Goal: Task Accomplishment & Management: Manage account settings

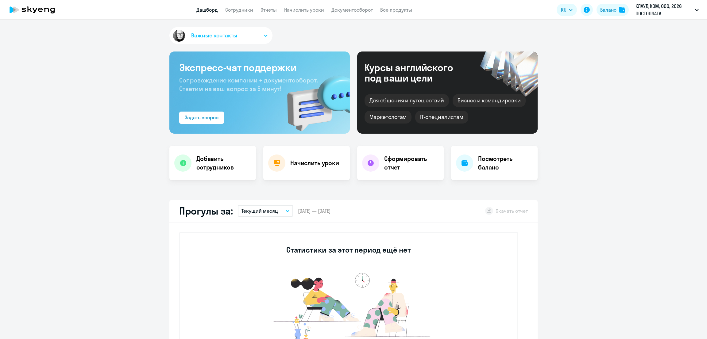
select select "30"
click at [298, 9] on link "Начислить уроки" at bounding box center [304, 10] width 40 height 6
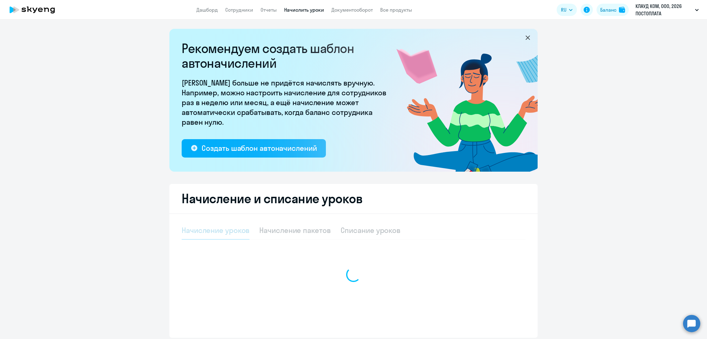
select select "10"
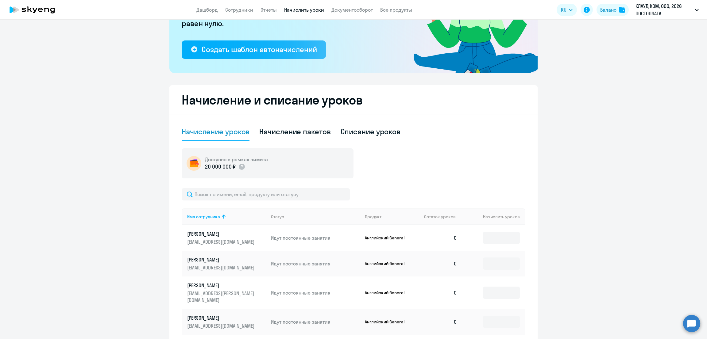
scroll to position [153, 0]
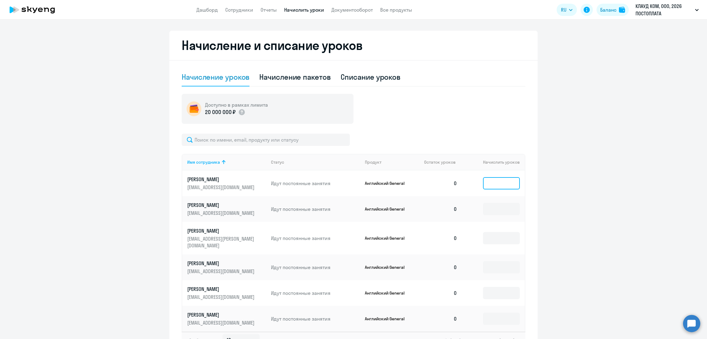
click at [485, 182] on input at bounding box center [501, 183] width 37 height 12
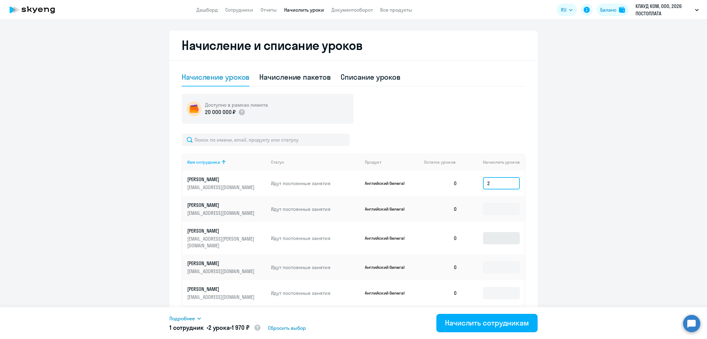
type input "2"
click at [500, 237] on input at bounding box center [501, 238] width 37 height 12
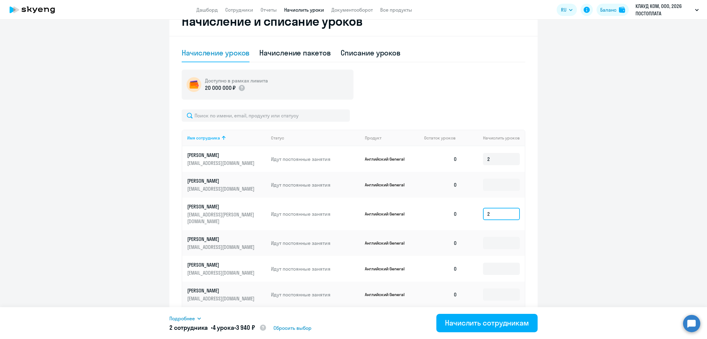
scroll to position [191, 0]
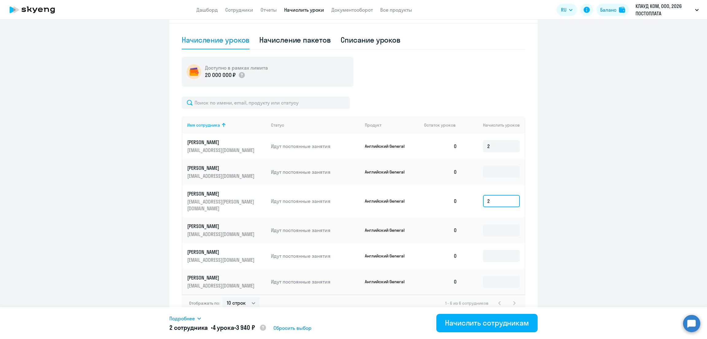
type input "2"
click at [218, 103] on input "text" at bounding box center [266, 103] width 168 height 12
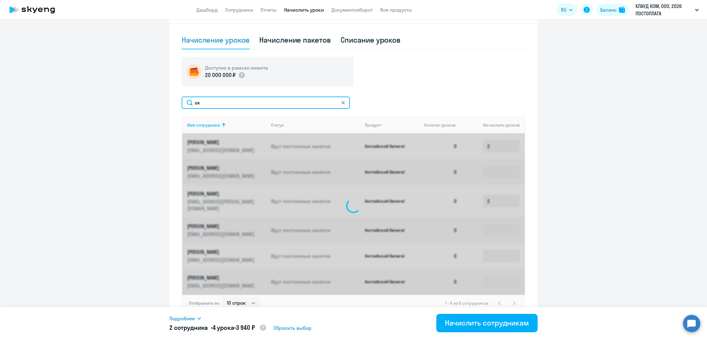
scroll to position [111, 0]
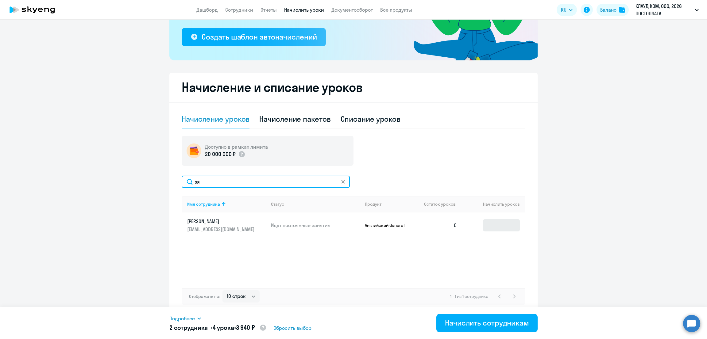
type input "зя"
click at [503, 227] on input at bounding box center [501, 225] width 37 height 12
type input "2"
click at [220, 201] on icon at bounding box center [223, 204] width 7 height 7
click at [235, 181] on input "зя" at bounding box center [266, 182] width 168 height 12
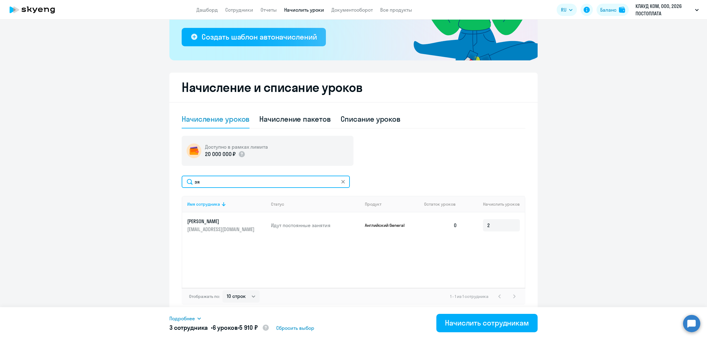
type input "з"
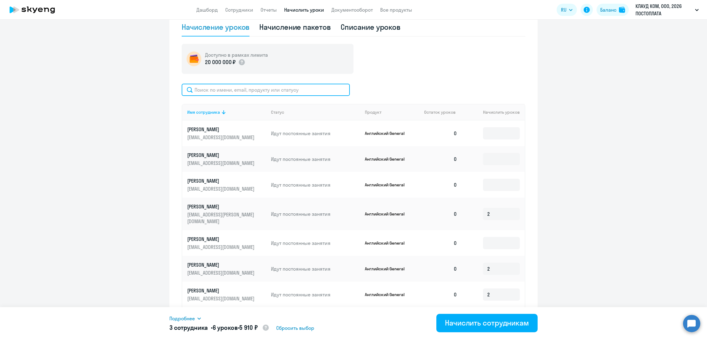
scroll to position [216, 0]
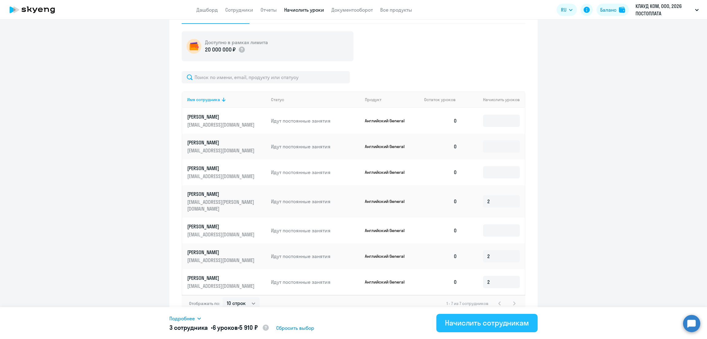
click at [501, 319] on div "Начислить сотрудникам" at bounding box center [487, 323] width 84 height 10
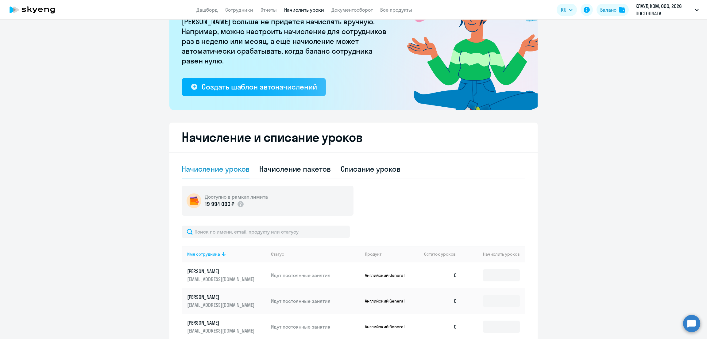
scroll to position [0, 0]
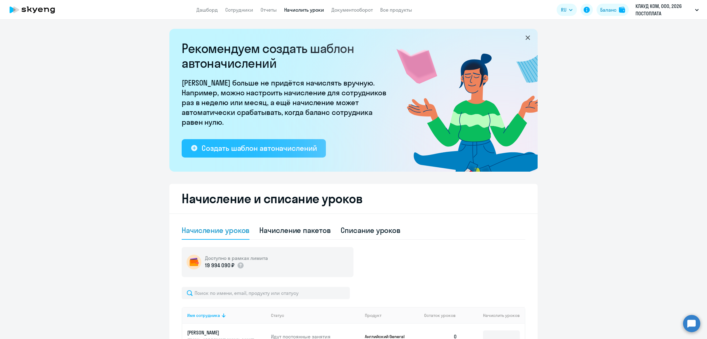
click at [272, 149] on div "Создать шаблон автоначислений" at bounding box center [259, 148] width 115 height 10
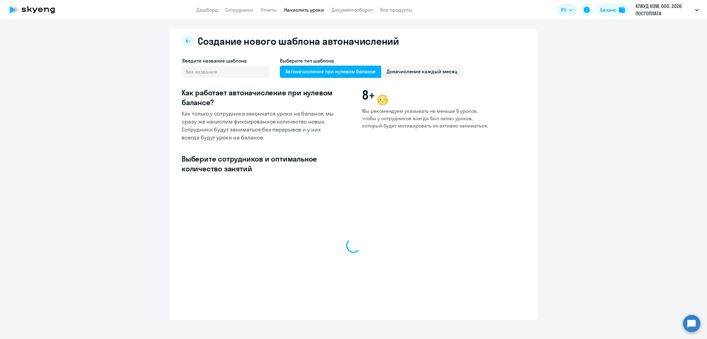
select select "10"
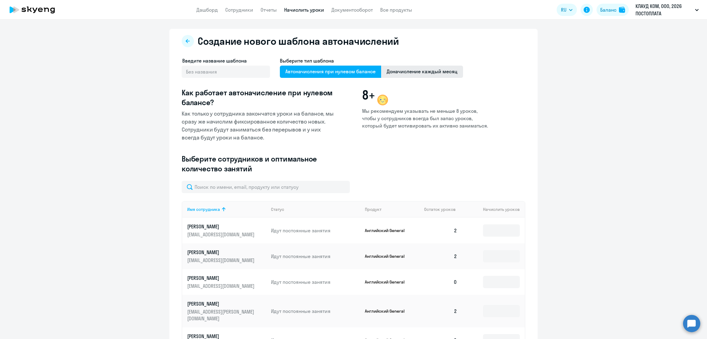
click at [423, 74] on span "Доначисление каждый месяц" at bounding box center [422, 72] width 82 height 12
click at [0, 0] on input "Доначисление каждый месяц" at bounding box center [0, 0] width 0 height 0
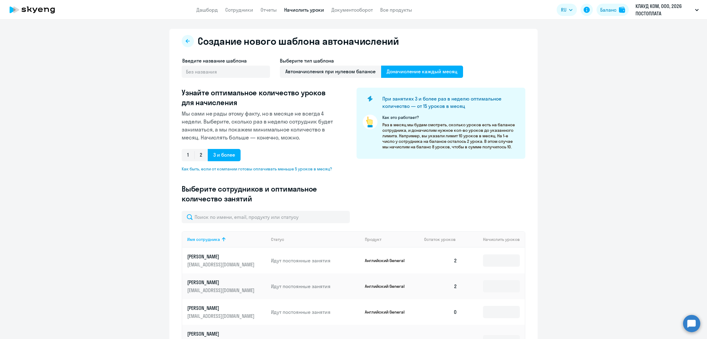
scroll to position [76, 0]
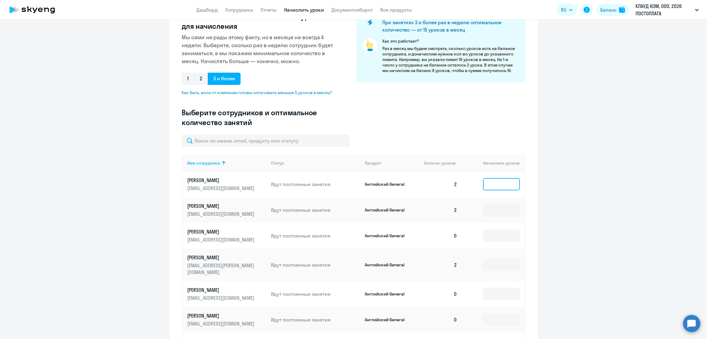
click at [498, 185] on input at bounding box center [501, 184] width 37 height 12
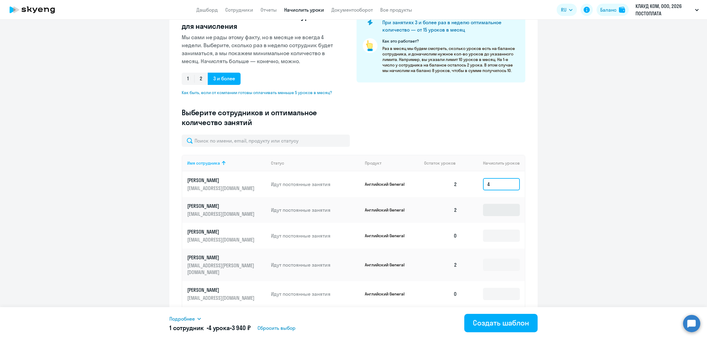
type input "4"
click at [494, 210] on input at bounding box center [501, 210] width 37 height 12
type input "4"
click at [489, 259] on input at bounding box center [501, 265] width 37 height 12
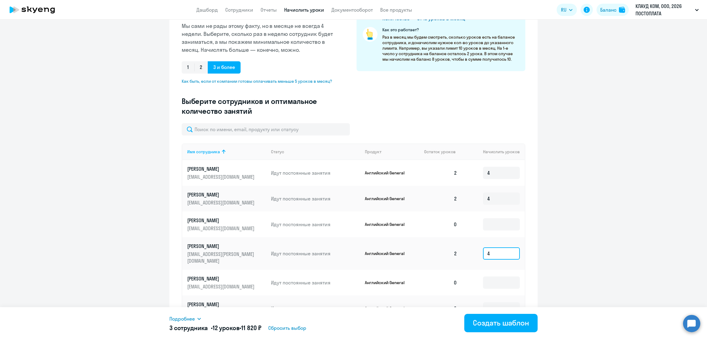
scroll to position [140, 0]
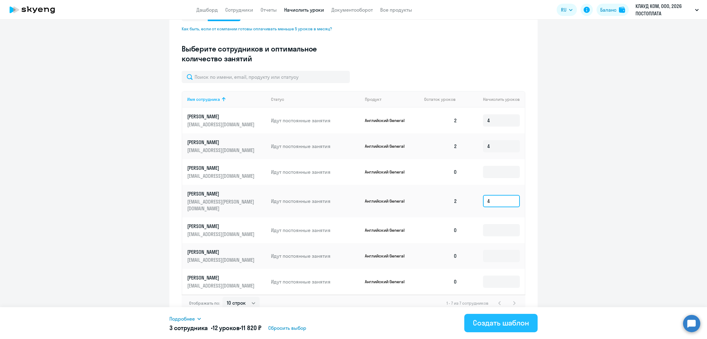
type input "4"
click at [484, 324] on div "Создать шаблон" at bounding box center [501, 323] width 56 height 10
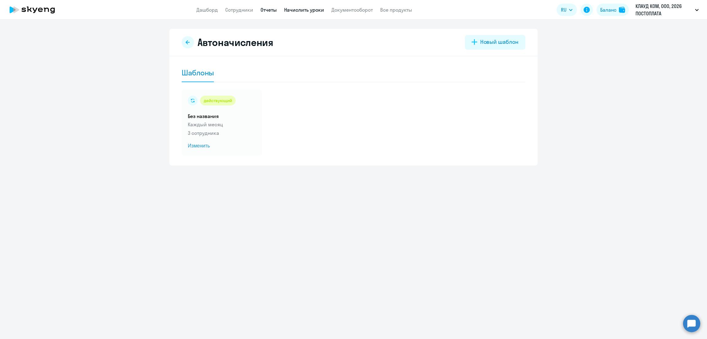
click at [268, 8] on link "Отчеты" at bounding box center [268, 10] width 16 height 6
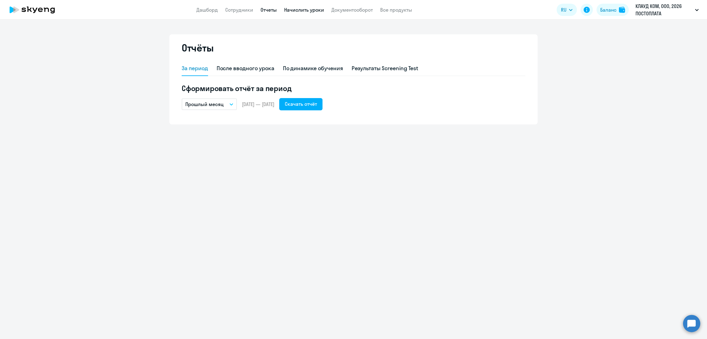
click at [311, 10] on link "Начислить уроки" at bounding box center [304, 10] width 40 height 6
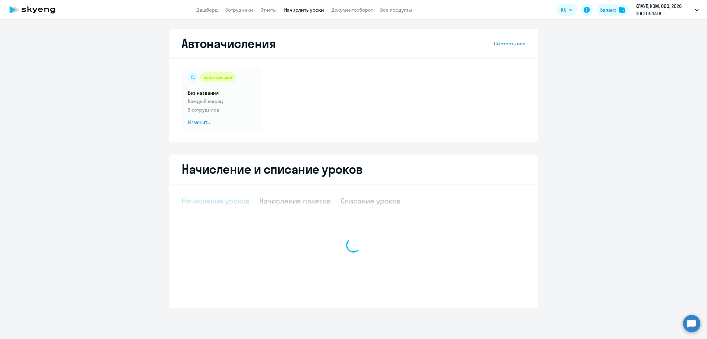
select select "10"
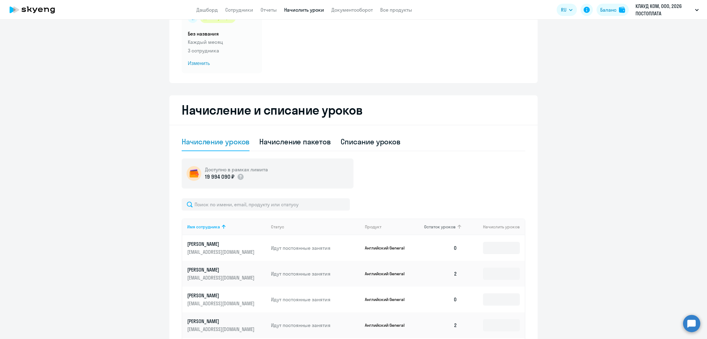
scroll to position [76, 0]
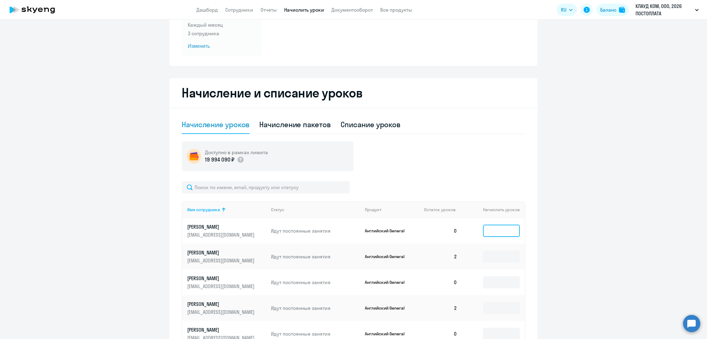
click at [502, 228] on input at bounding box center [501, 231] width 37 height 12
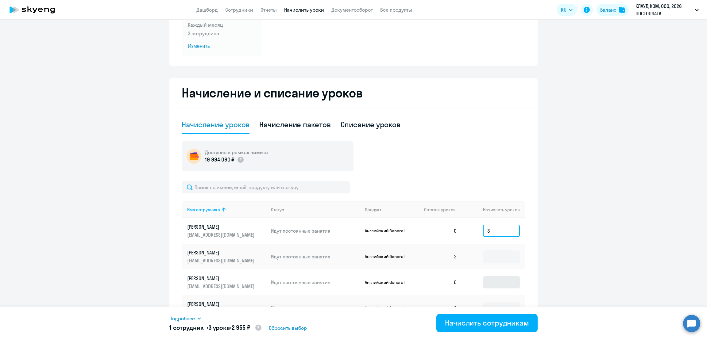
type input "3"
click at [498, 284] on input at bounding box center [501, 282] width 37 height 12
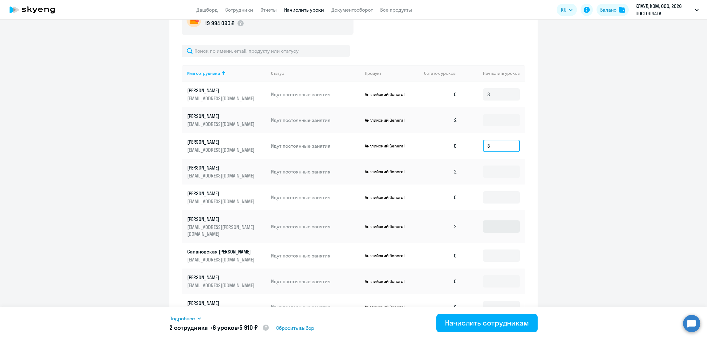
scroll to position [230, 0]
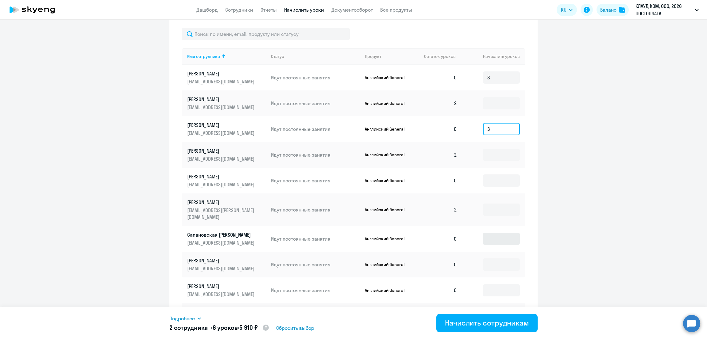
type input "3"
click at [492, 233] on input at bounding box center [501, 239] width 37 height 12
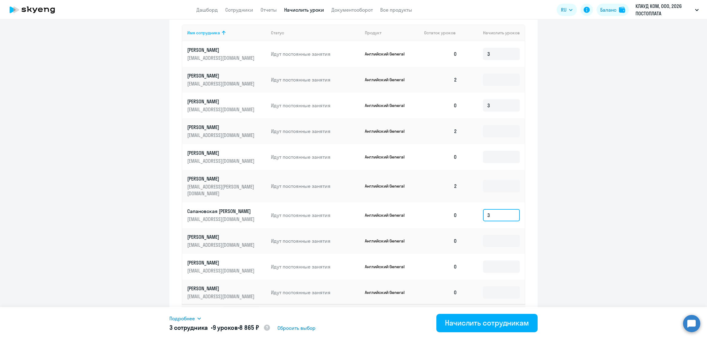
scroll to position [264, 0]
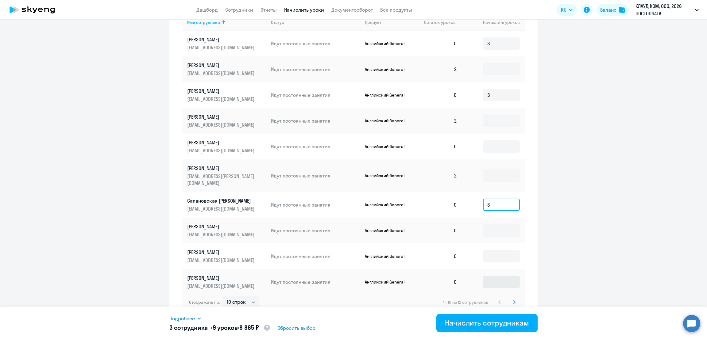
type input "3"
click at [499, 276] on input at bounding box center [501, 282] width 37 height 12
type input "3"
click at [513, 300] on icon at bounding box center [514, 302] width 2 height 4
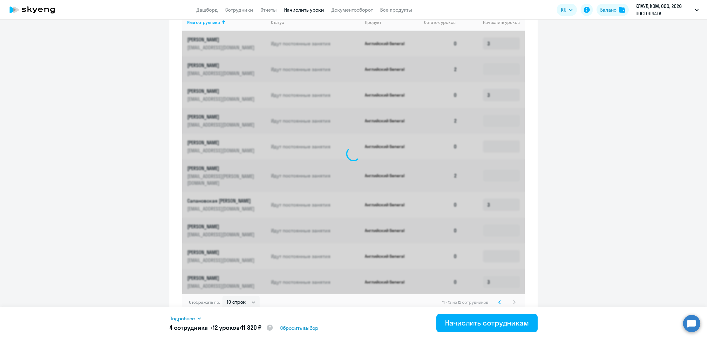
scroll to position [82, 0]
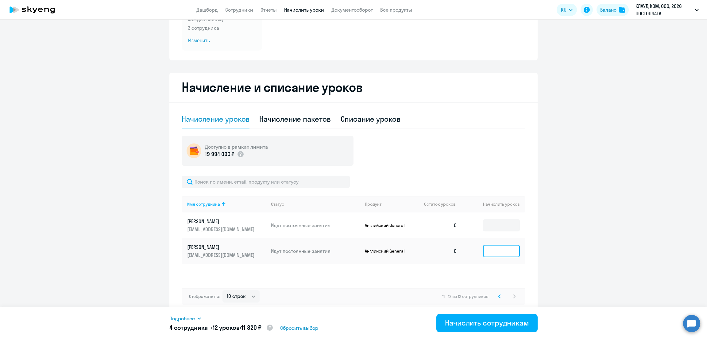
click at [491, 248] on input at bounding box center [501, 251] width 37 height 12
type input "3"
click at [498, 293] on svg-icon at bounding box center [499, 296] width 7 height 7
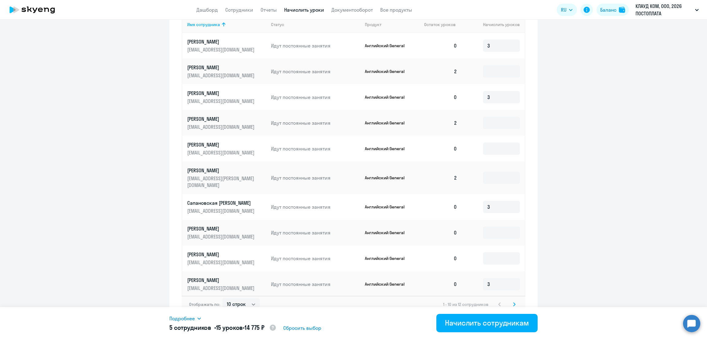
scroll to position [264, 0]
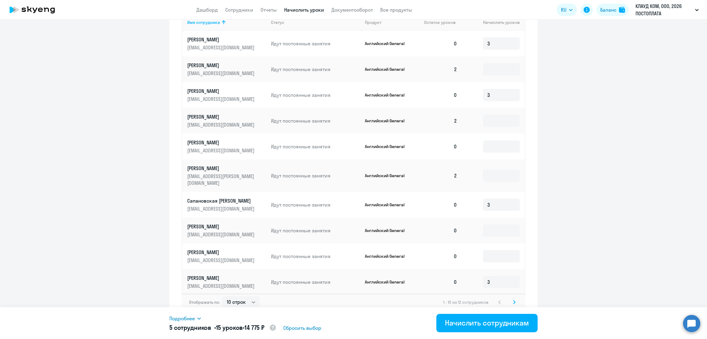
click at [513, 300] on icon at bounding box center [514, 302] width 2 height 4
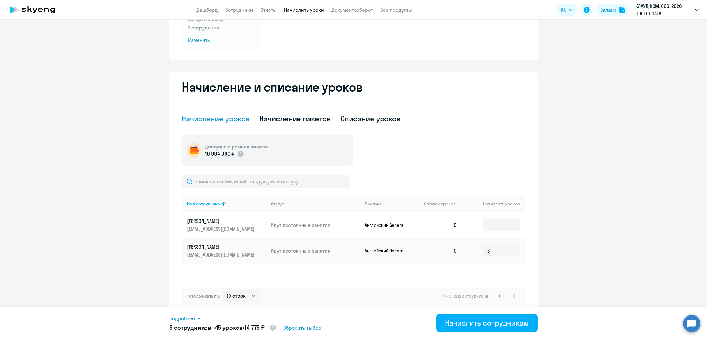
scroll to position [82, 0]
click at [496, 322] on div "Начислить сотрудникам" at bounding box center [487, 323] width 84 height 10
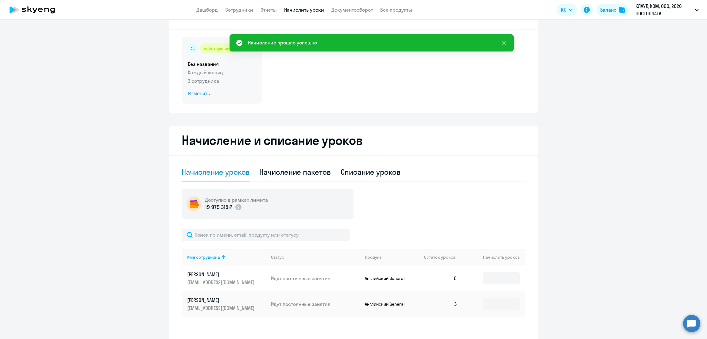
scroll to position [0, 0]
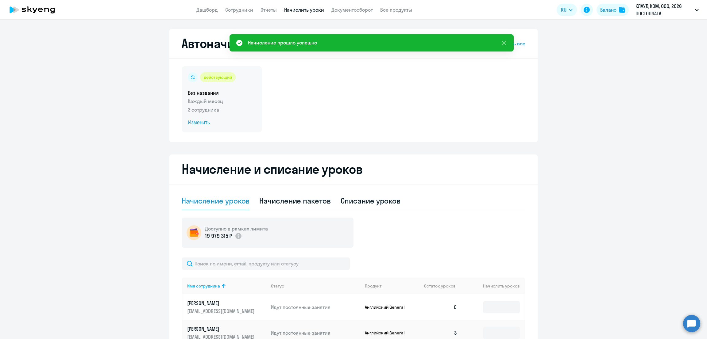
click at [195, 121] on span "Изменить" at bounding box center [222, 122] width 68 height 7
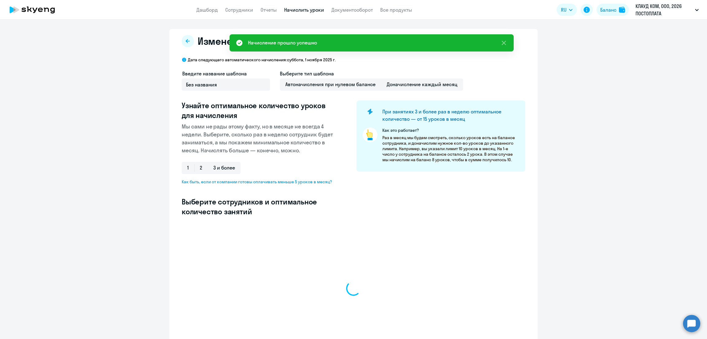
select select "10"
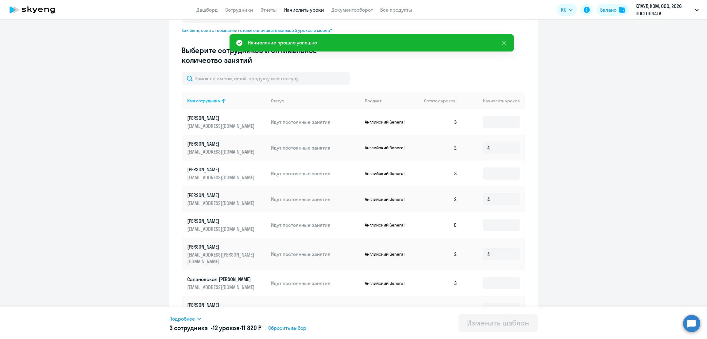
scroll to position [153, 0]
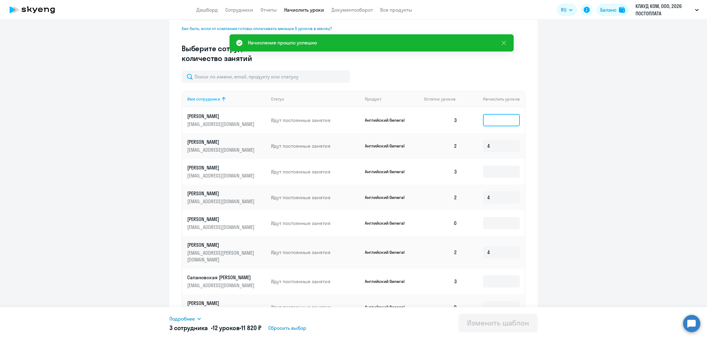
click at [494, 118] on input at bounding box center [501, 120] width 37 height 12
type input "4"
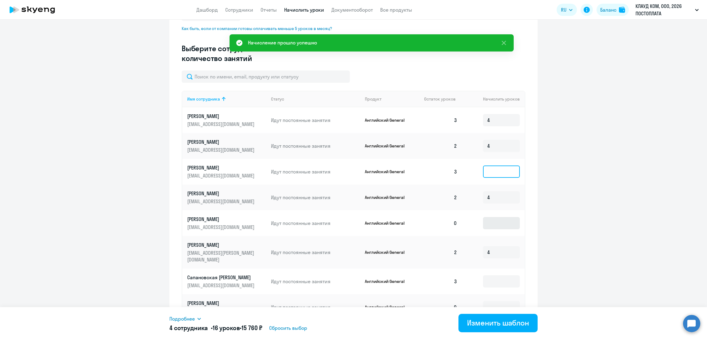
drag, startPoint x: 493, startPoint y: 172, endPoint x: 484, endPoint y: 217, distance: 46.6
click at [492, 172] on input at bounding box center [501, 172] width 37 height 12
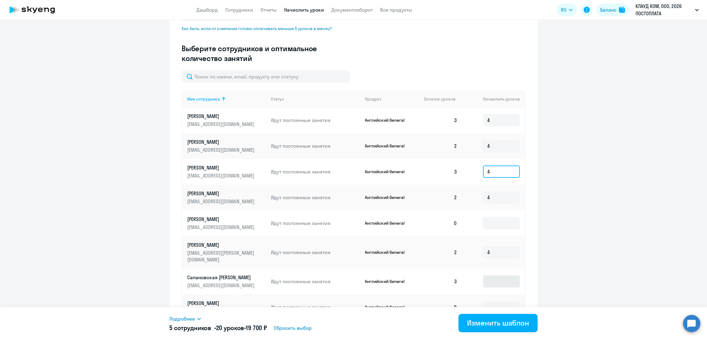
type input "4"
drag, startPoint x: 493, startPoint y: 276, endPoint x: 494, endPoint y: 281, distance: 5.1
click at [493, 277] on input at bounding box center [501, 282] width 37 height 12
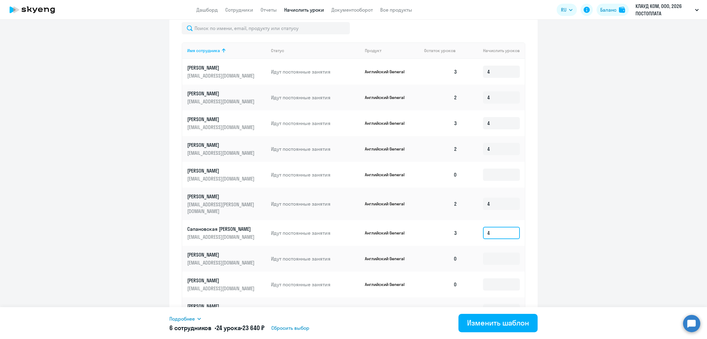
scroll to position [230, 0]
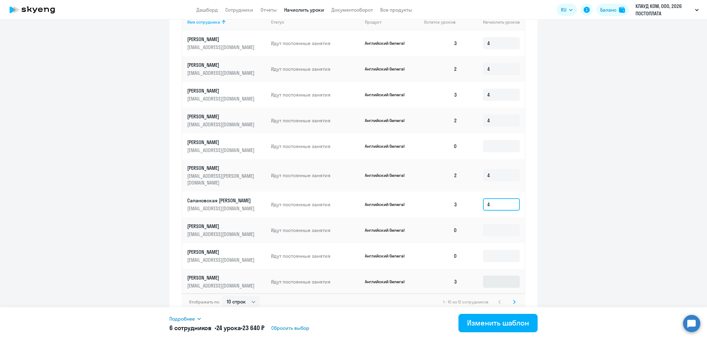
type input "4"
drag, startPoint x: 486, startPoint y: 277, endPoint x: 494, endPoint y: 278, distance: 7.8
click at [486, 276] on input at bounding box center [501, 282] width 37 height 12
type input "4"
click at [511, 299] on svg-icon at bounding box center [514, 302] width 7 height 7
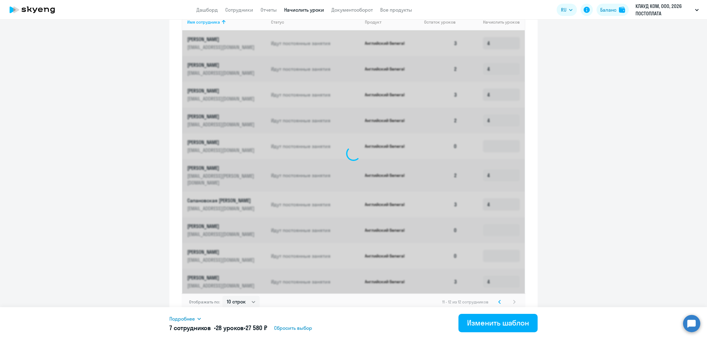
scroll to position [48, 0]
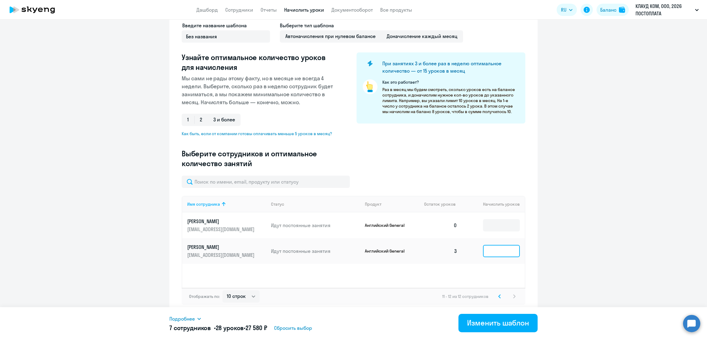
click at [502, 251] on input at bounding box center [501, 251] width 37 height 12
type input "4"
click at [494, 325] on div "Изменить шаблон" at bounding box center [498, 323] width 62 height 10
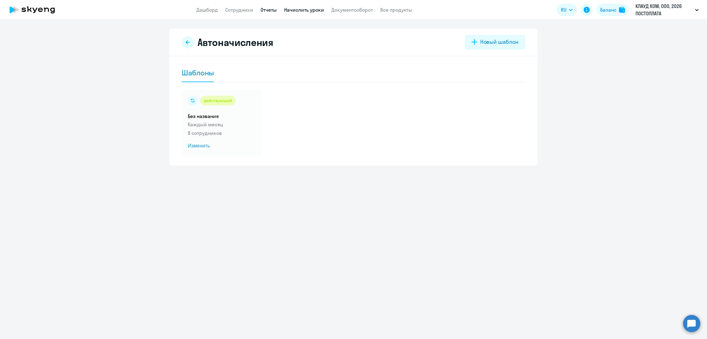
click at [264, 9] on link "Отчеты" at bounding box center [268, 10] width 16 height 6
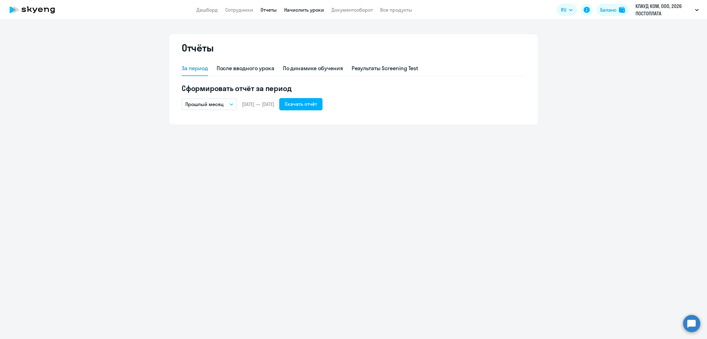
click at [308, 13] on link "Начислить уроки" at bounding box center [304, 10] width 40 height 6
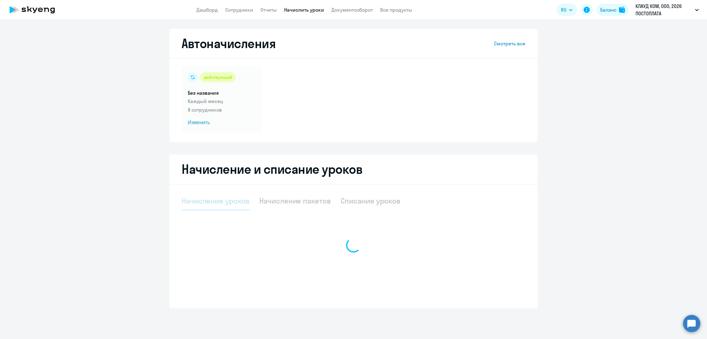
select select "10"
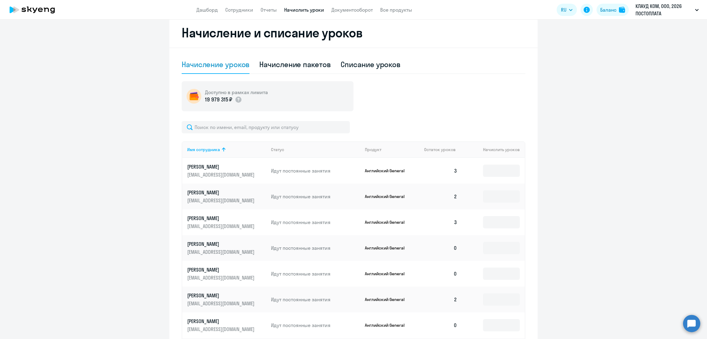
scroll to position [153, 0]
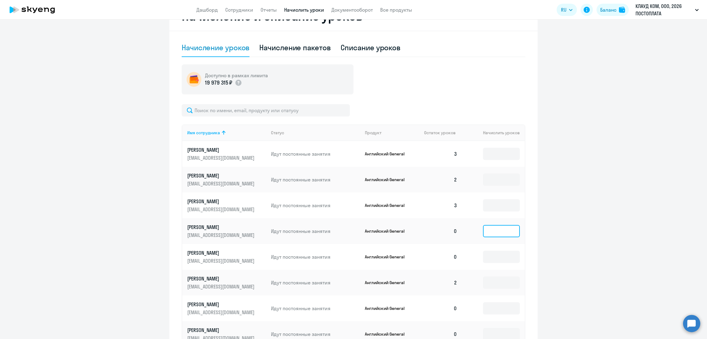
click at [494, 232] on input at bounding box center [501, 231] width 37 height 12
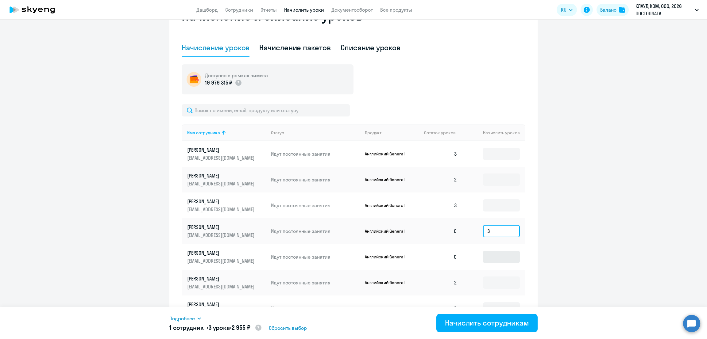
type input "3"
click at [488, 258] on input at bounding box center [501, 257] width 37 height 12
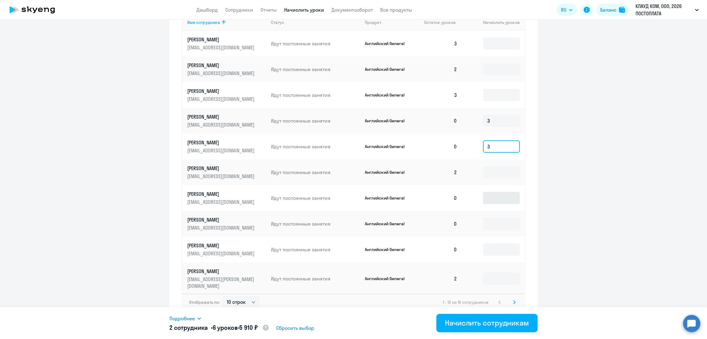
type input "3"
click at [483, 197] on input at bounding box center [501, 198] width 37 height 12
type input "3"
click at [493, 222] on input at bounding box center [501, 224] width 37 height 12
type input "3"
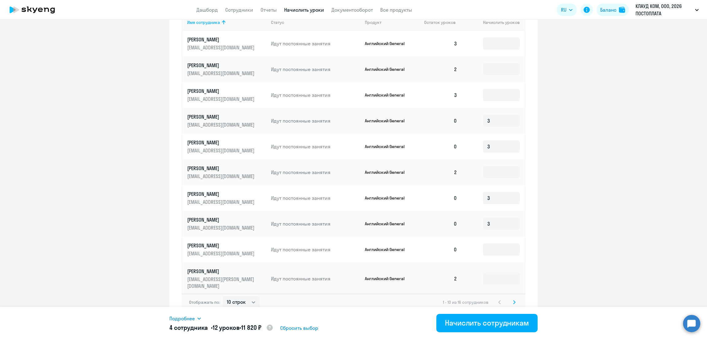
click at [511, 299] on svg-icon at bounding box center [514, 302] width 7 height 7
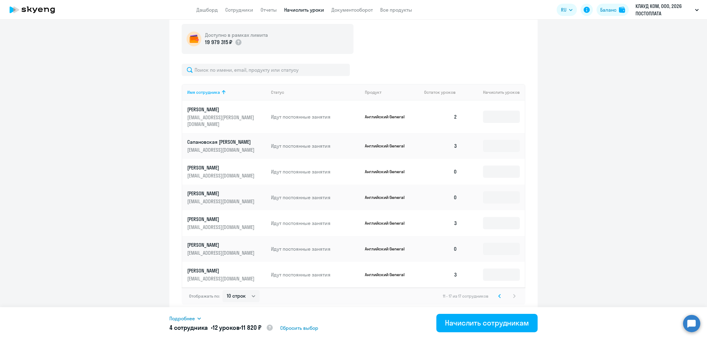
scroll to position [187, 0]
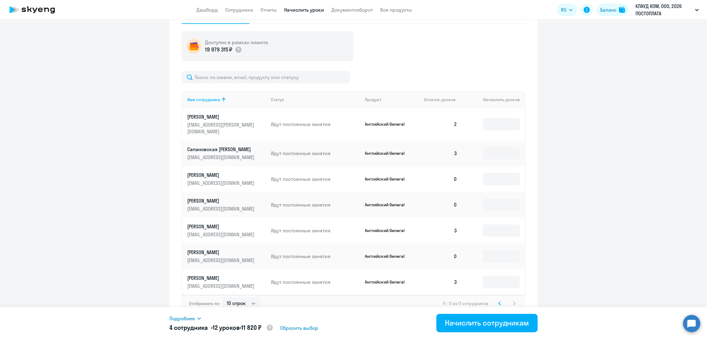
click at [498, 302] on icon at bounding box center [499, 304] width 2 height 4
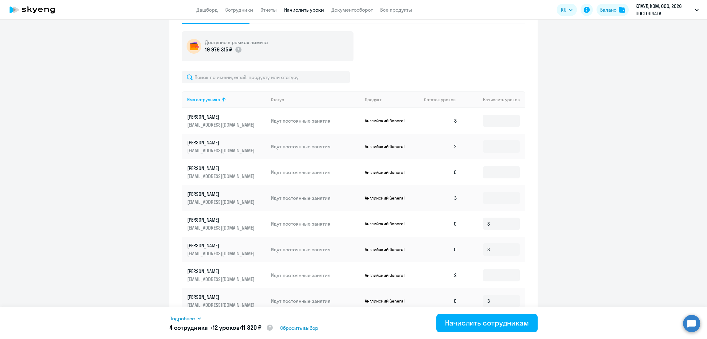
scroll to position [264, 0]
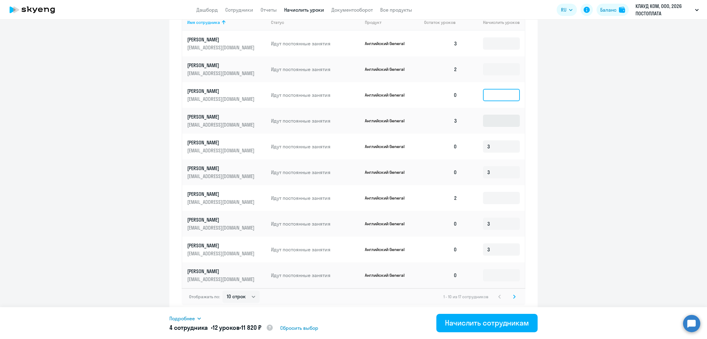
drag, startPoint x: 506, startPoint y: 94, endPoint x: 512, endPoint y: 116, distance: 22.7
click at [506, 94] on input at bounding box center [501, 95] width 37 height 12
type input "3"
click at [466, 322] on div "Начислить сотрудникам" at bounding box center [487, 323] width 84 height 10
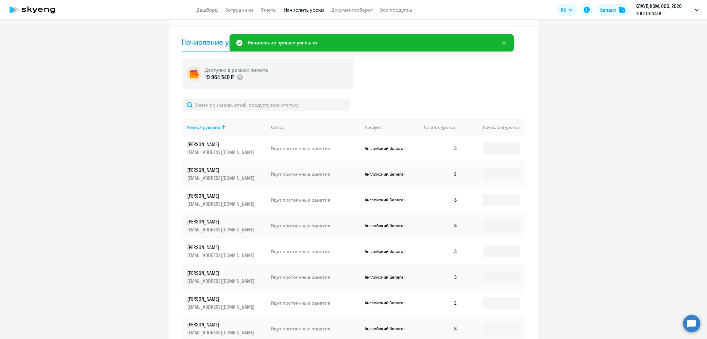
scroll to position [34, 0]
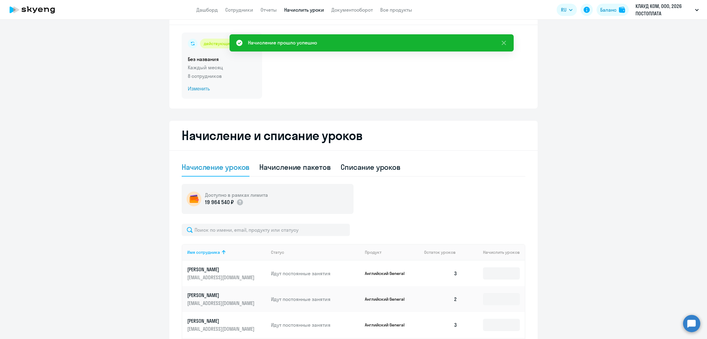
click at [191, 87] on span "Изменить" at bounding box center [222, 88] width 68 height 7
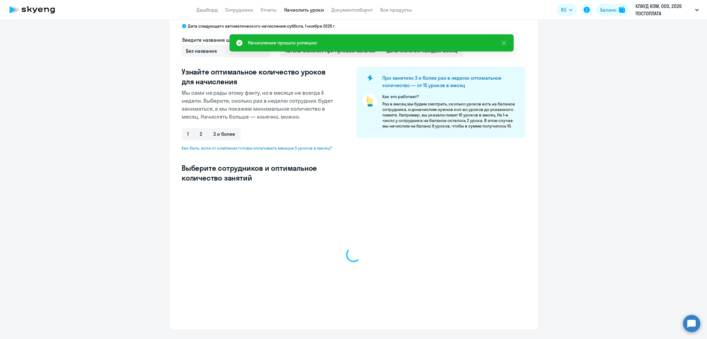
select select "10"
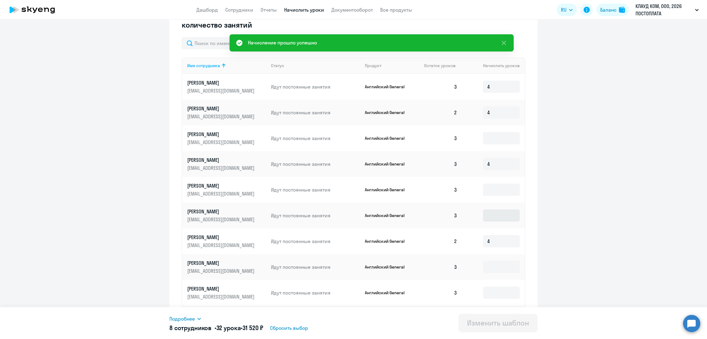
scroll to position [187, 0]
click at [499, 138] on input at bounding box center [501, 138] width 37 height 12
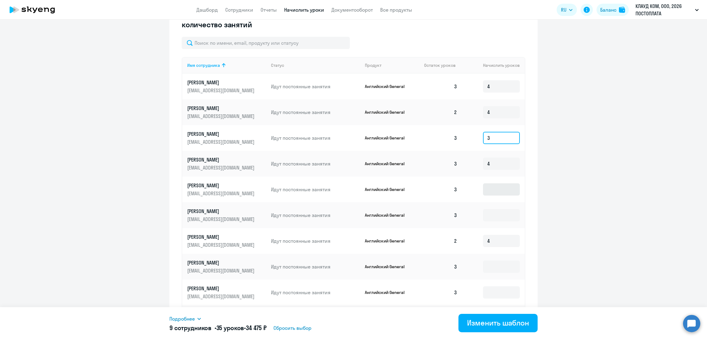
type input "3"
click at [495, 189] on input at bounding box center [501, 189] width 37 height 12
click at [494, 141] on input "3" at bounding box center [501, 138] width 37 height 12
type input "4"
click at [489, 186] on input at bounding box center [501, 189] width 37 height 12
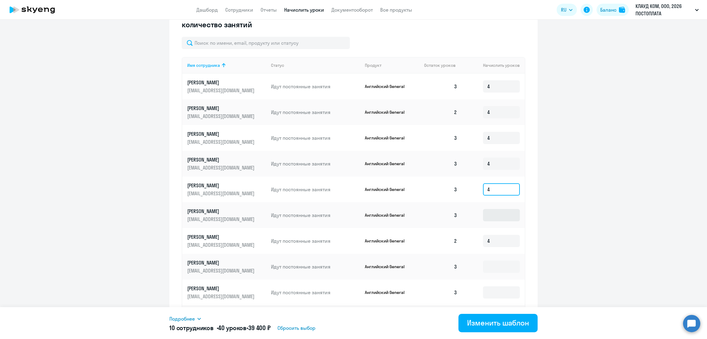
type input "4"
click at [493, 216] on input at bounding box center [501, 215] width 37 height 12
type input "4"
click at [491, 265] on input at bounding box center [501, 267] width 37 height 12
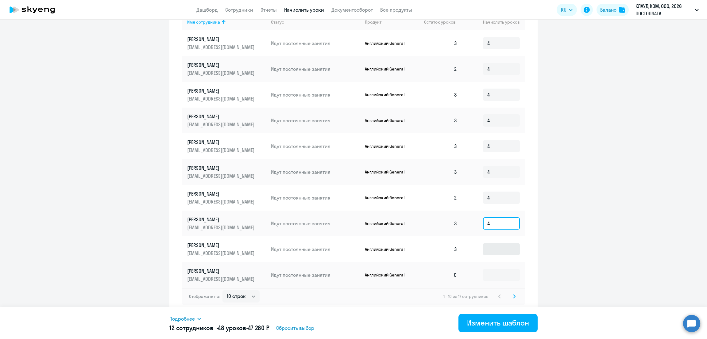
type input "4"
click at [488, 250] on input at bounding box center [501, 249] width 37 height 12
type input "4"
click at [513, 295] on icon at bounding box center [514, 297] width 2 height 4
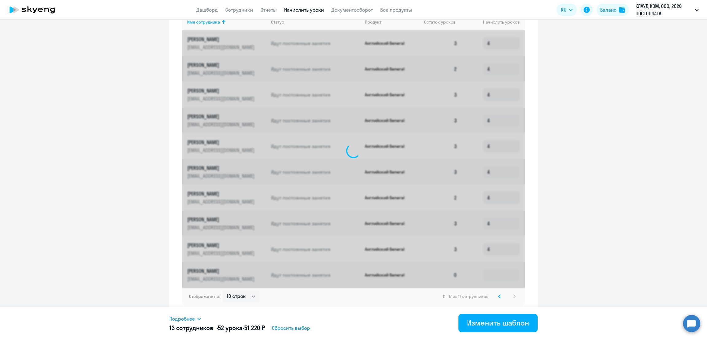
scroll to position [153, 0]
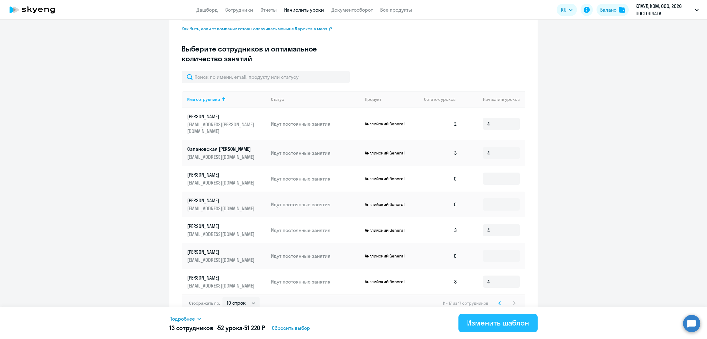
click at [498, 321] on div "Изменить шаблон" at bounding box center [498, 323] width 62 height 10
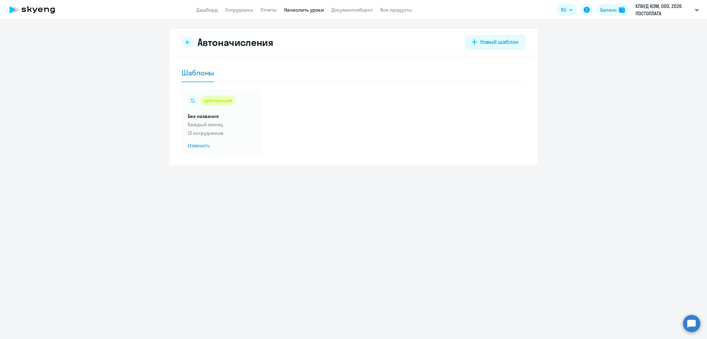
click at [281, 9] on nav "Дашборд Сотрудники Отчеты Начислить уроки Документооборот Все продукты" at bounding box center [304, 10] width 216 height 8
click at [275, 9] on link "Отчеты" at bounding box center [268, 10] width 16 height 6
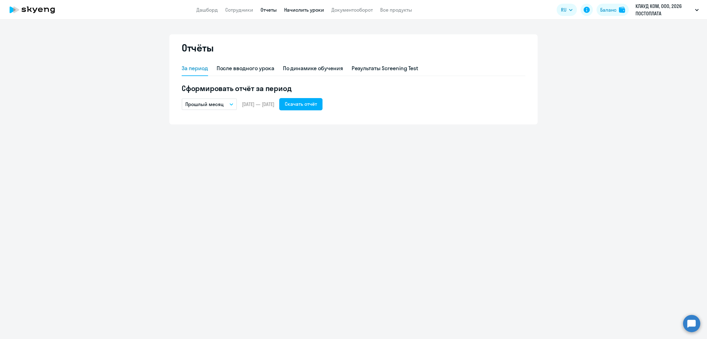
click at [301, 7] on link "Начислить уроки" at bounding box center [304, 10] width 40 height 6
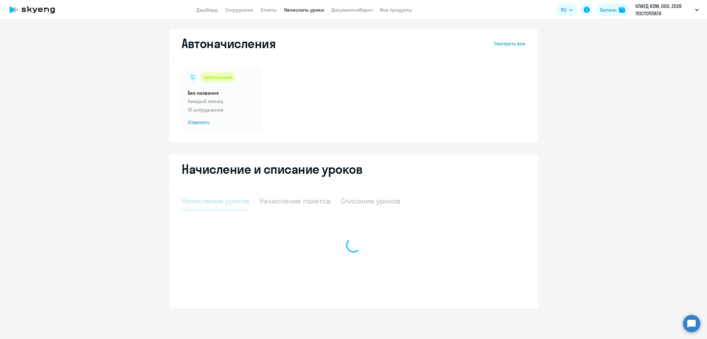
select select "10"
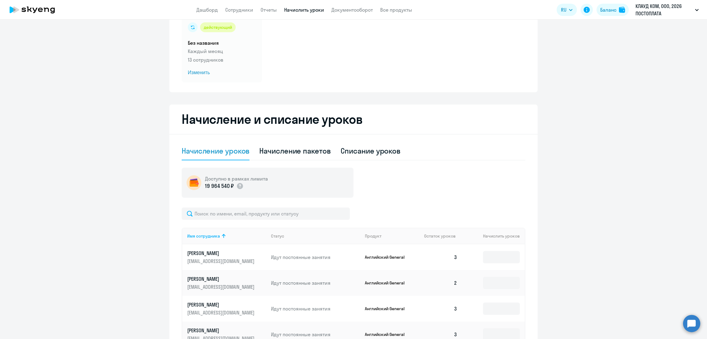
scroll to position [76, 0]
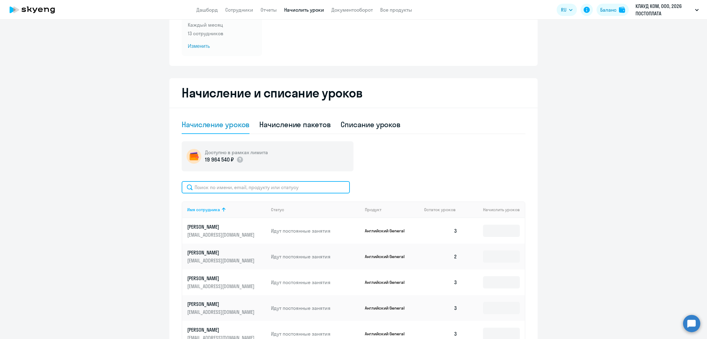
click at [248, 184] on input "text" at bounding box center [266, 187] width 168 height 12
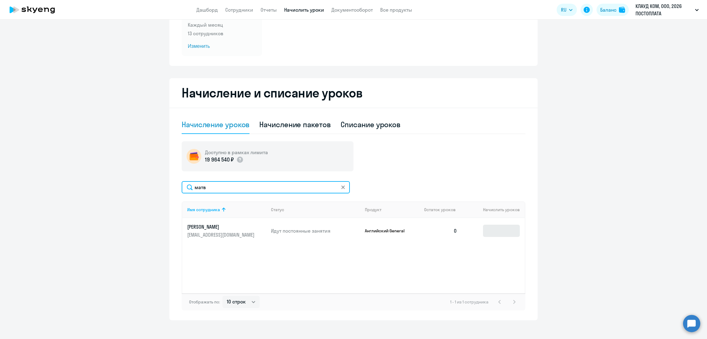
type input "матв"
click at [485, 233] on input at bounding box center [501, 231] width 37 height 12
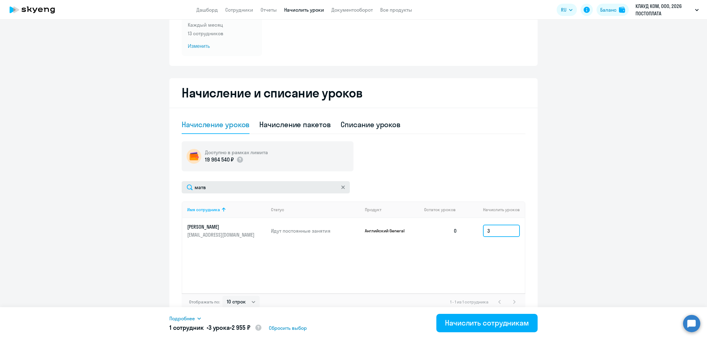
type input "3"
drag, startPoint x: 214, startPoint y: 188, endPoint x: 174, endPoint y: 188, distance: 39.9
click at [174, 188] on div "Начисление и списание уроков Начисление уроков Начисление пакетов Списание урок…" at bounding box center [353, 199] width 368 height 242
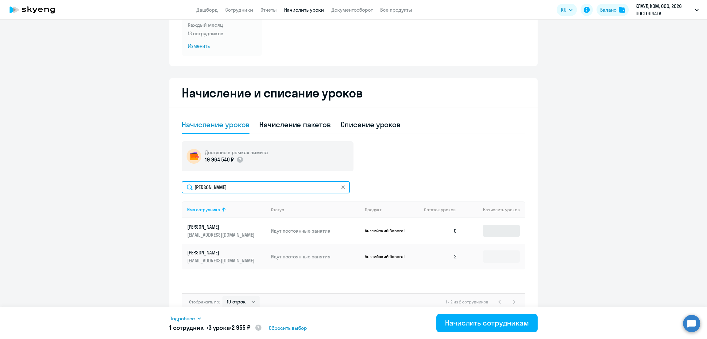
type input "егор"
click at [489, 231] on input at bounding box center [501, 231] width 37 height 12
type input "3"
drag, startPoint x: 231, startPoint y: 187, endPoint x: 164, endPoint y: 187, distance: 67.8
click at [164, 187] on ng-component "Автоначисления Смотреть все действующий Без названия Каждый месяц 13 сотруднико…" at bounding box center [353, 136] width 707 height 368
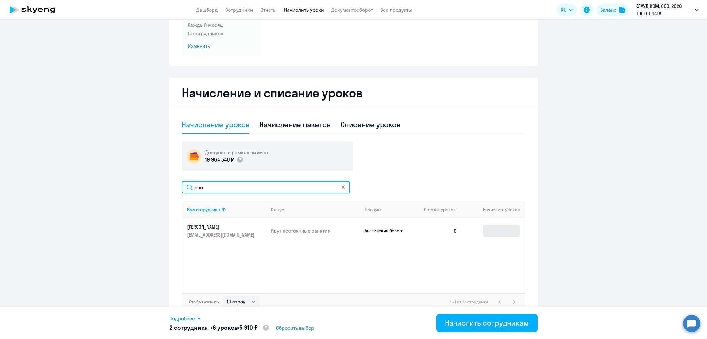
type input "кон"
click at [492, 232] on input at bounding box center [501, 231] width 37 height 12
type input "3"
drag, startPoint x: 203, startPoint y: 188, endPoint x: 141, endPoint y: 188, distance: 61.7
click at [141, 188] on ng-component "Автоначисления Смотреть все действующий Без названия Каждый месяц 13 сотруднико…" at bounding box center [353, 136] width 707 height 368
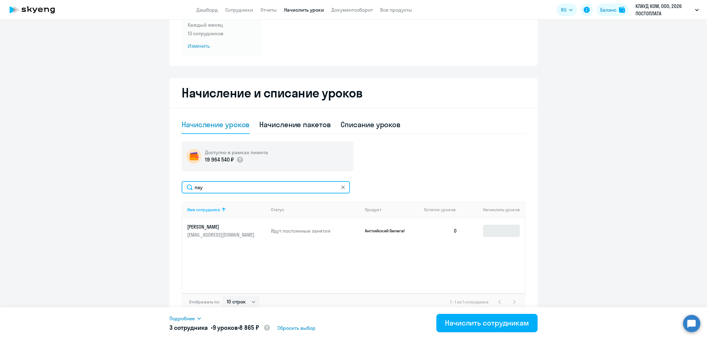
type input "пау"
click at [492, 233] on input at bounding box center [501, 231] width 37 height 12
type input "3"
drag, startPoint x: 229, startPoint y: 181, endPoint x: 159, endPoint y: 188, distance: 70.2
click at [158, 188] on ng-component "Автоначисления Смотреть все действующий Без названия Каждый месяц 13 сотруднико…" at bounding box center [353, 136] width 707 height 368
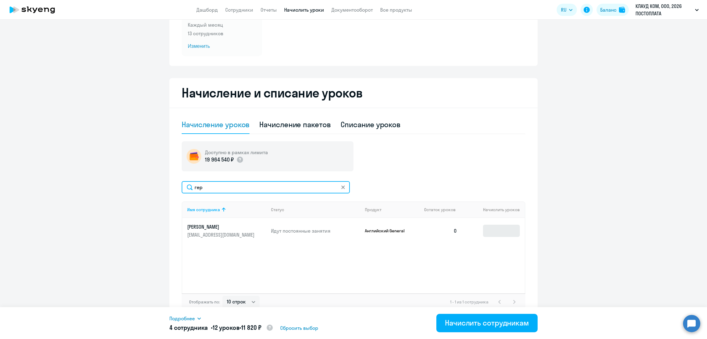
type input "гер"
click at [491, 231] on input at bounding box center [501, 231] width 37 height 12
type input "3"
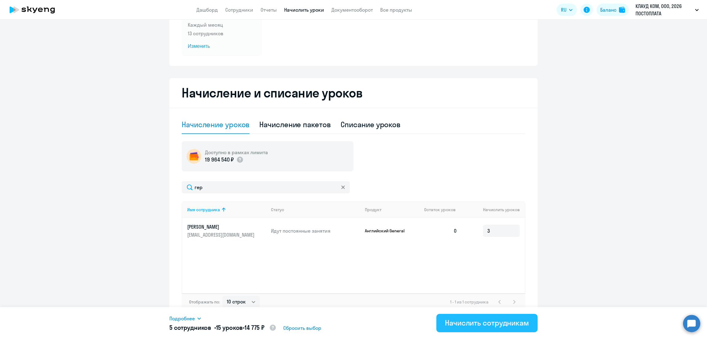
click at [489, 324] on div "Начислить сотрудникам" at bounding box center [487, 323] width 84 height 10
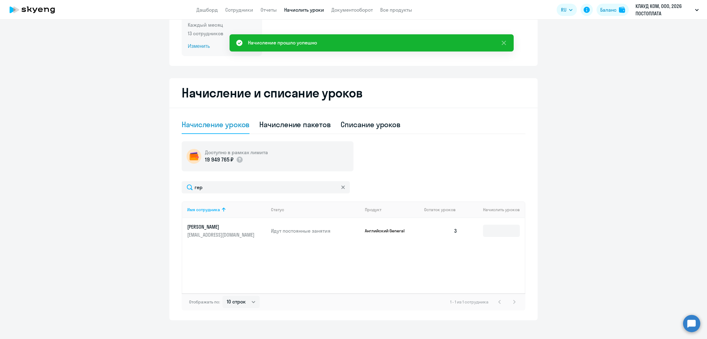
click at [199, 44] on span "Изменить" at bounding box center [222, 46] width 68 height 7
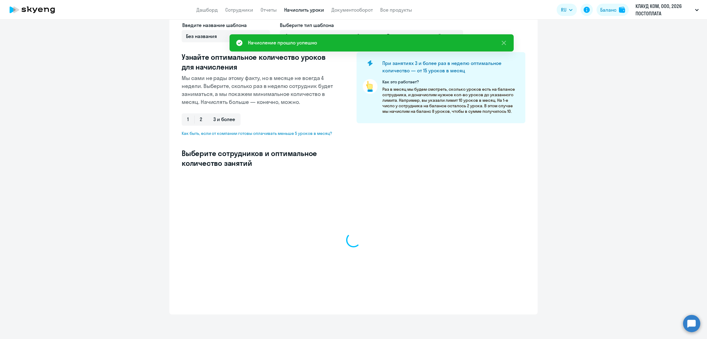
scroll to position [48, 0]
select select "10"
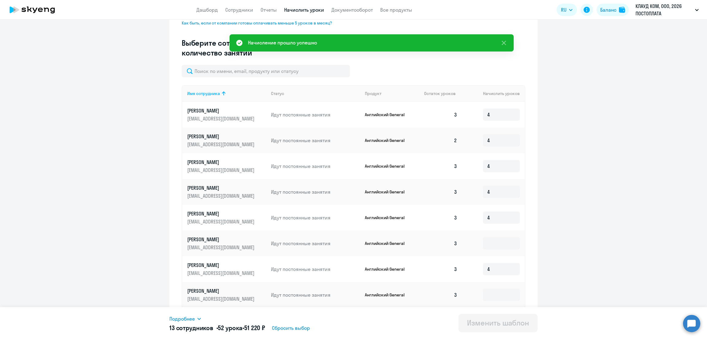
scroll to position [202, 0]
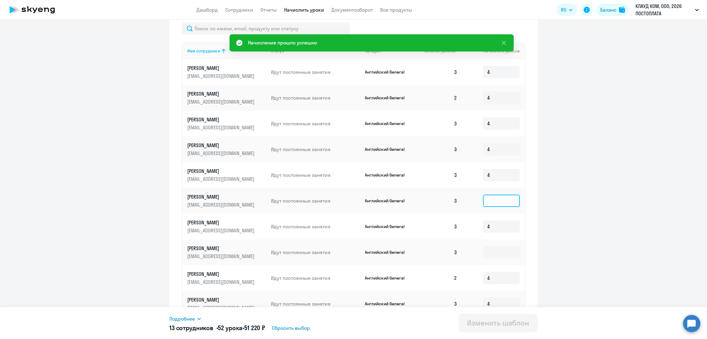
click at [489, 202] on input at bounding box center [501, 201] width 37 height 12
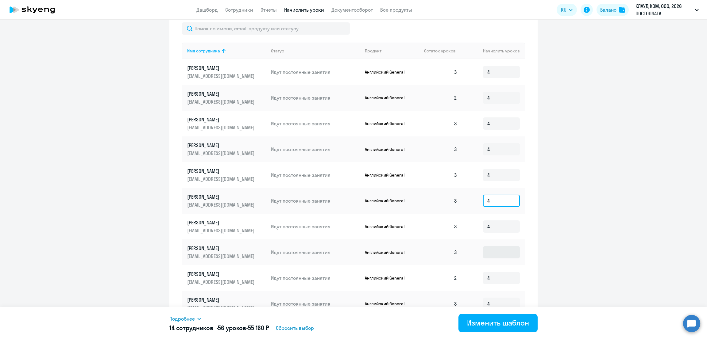
type input "4"
click at [498, 254] on input at bounding box center [501, 252] width 37 height 12
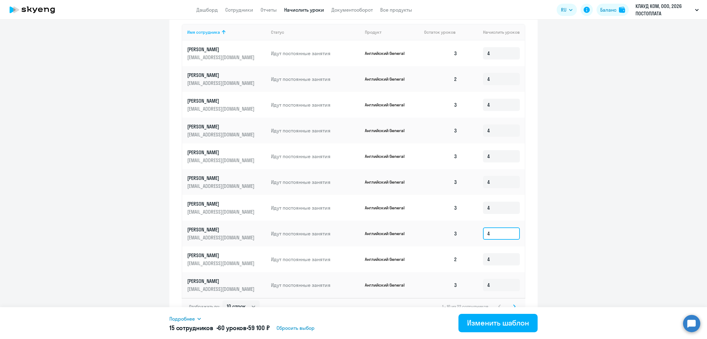
scroll to position [230, 0]
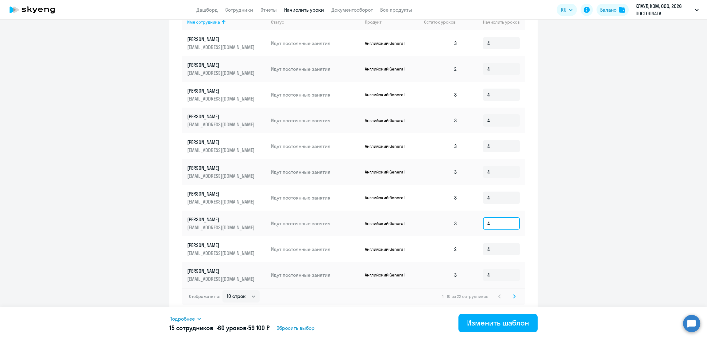
type input "4"
click at [513, 297] on icon at bounding box center [514, 297] width 2 height 4
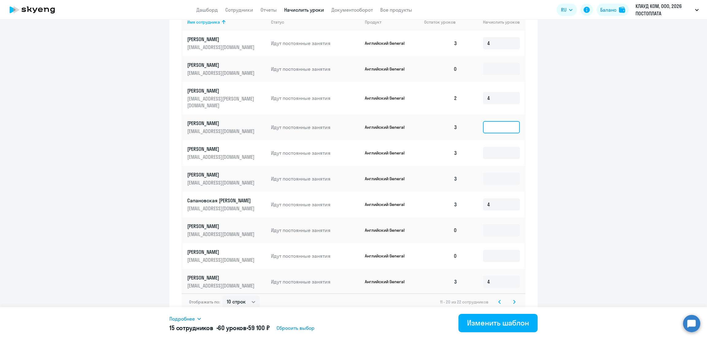
click at [498, 121] on input at bounding box center [501, 127] width 37 height 12
type input "4"
click at [489, 149] on input at bounding box center [501, 153] width 37 height 12
type input "4"
click at [487, 173] on input at bounding box center [501, 179] width 37 height 12
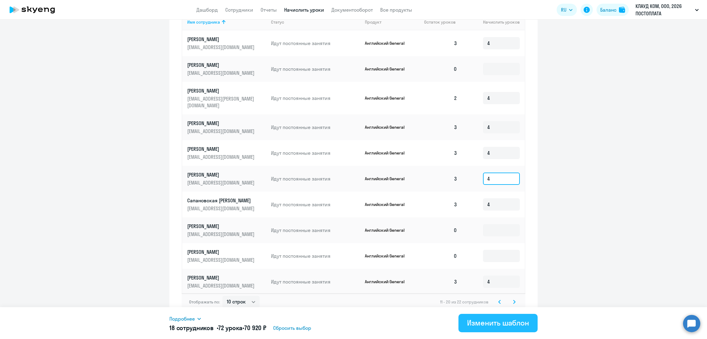
type input "4"
drag, startPoint x: 483, startPoint y: 322, endPoint x: 473, endPoint y: 311, distance: 15.4
click at [484, 322] on div "Изменить шаблон" at bounding box center [498, 323] width 62 height 10
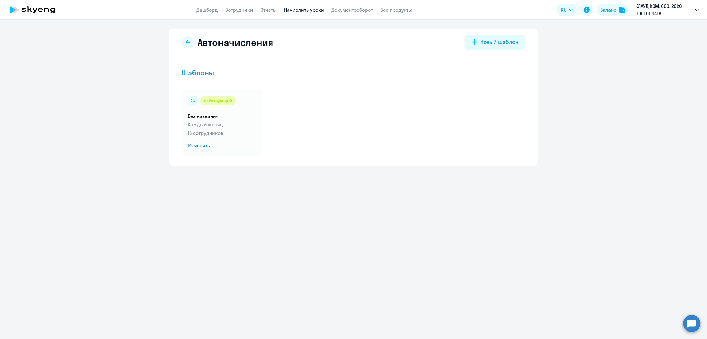
drag, startPoint x: 269, startPoint y: 8, endPoint x: 289, endPoint y: 10, distance: 20.3
click at [269, 9] on link "Отчеты" at bounding box center [268, 10] width 16 height 6
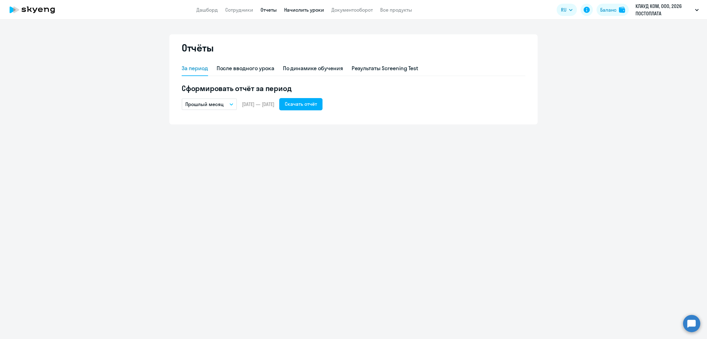
click at [299, 10] on link "Начислить уроки" at bounding box center [304, 10] width 40 height 6
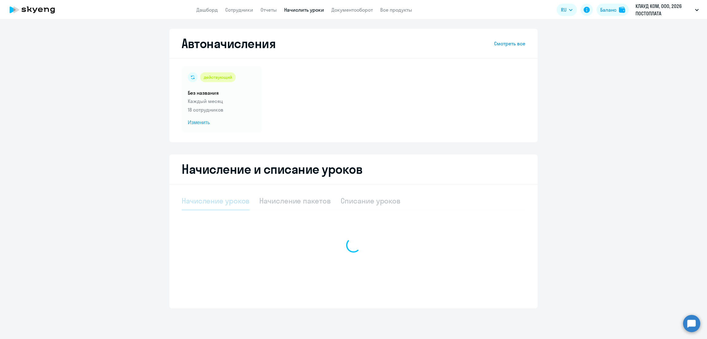
select select "10"
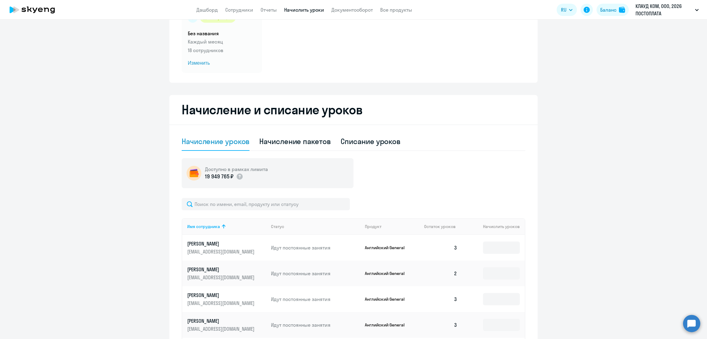
scroll to position [76, 0]
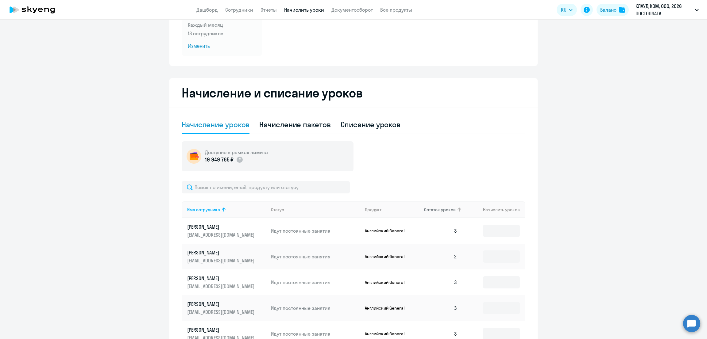
click at [435, 212] on span "Остаток уроков" at bounding box center [440, 210] width 32 height 6
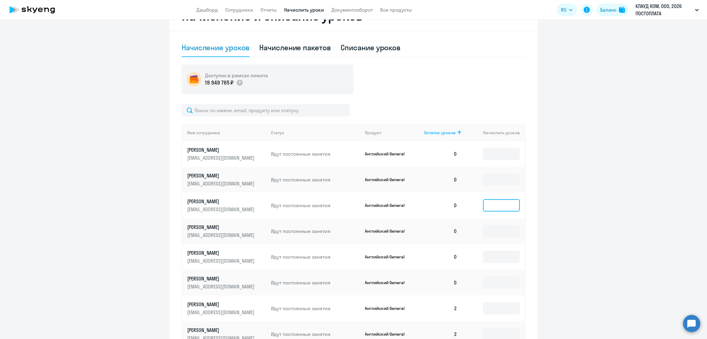
click at [491, 205] on input at bounding box center [501, 205] width 37 height 12
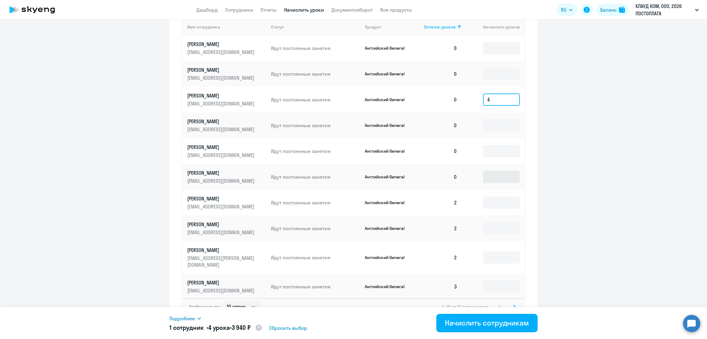
scroll to position [264, 0]
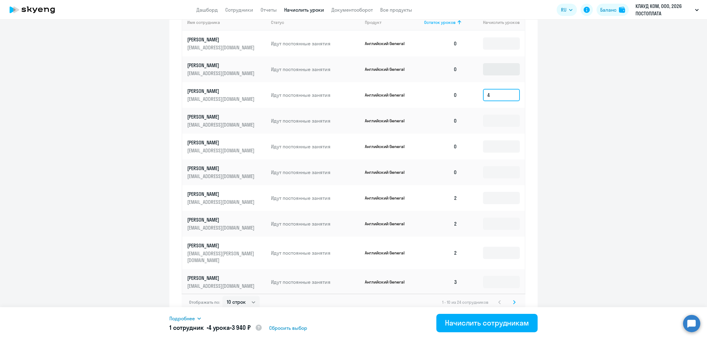
type input "4"
click at [490, 71] on input at bounding box center [501, 69] width 37 height 12
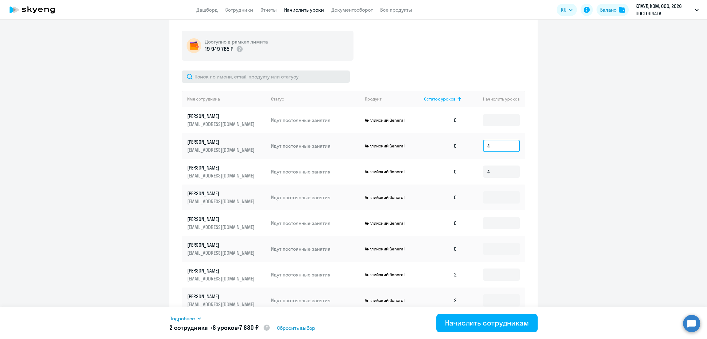
type input "4"
click at [210, 77] on input "text" at bounding box center [266, 77] width 168 height 12
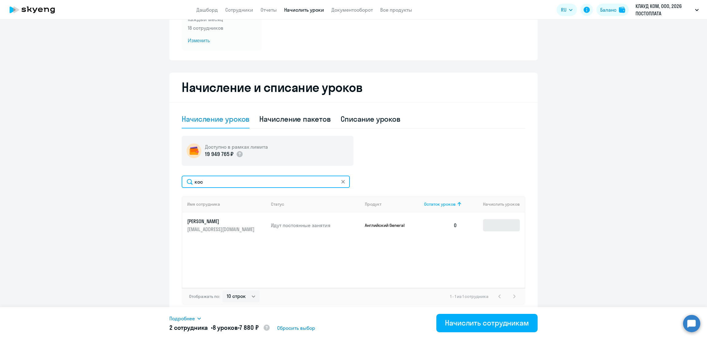
type input "кос"
click at [491, 227] on input at bounding box center [501, 225] width 37 height 12
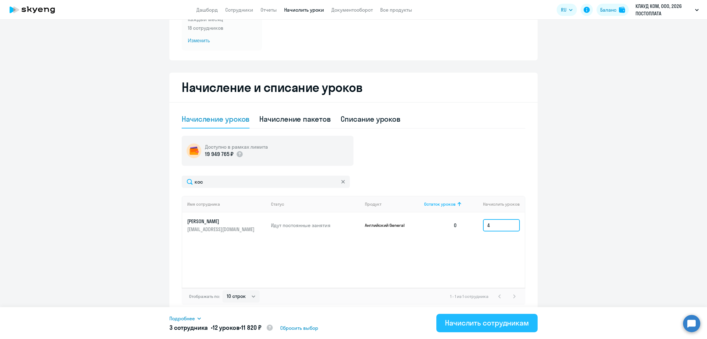
type input "4"
click at [478, 325] on div "Начислить сотрудникам" at bounding box center [487, 323] width 84 height 10
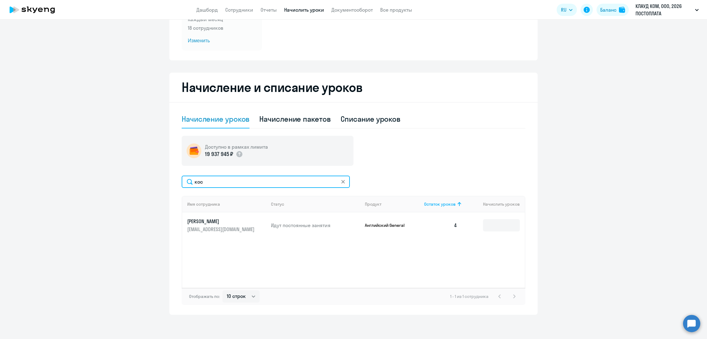
drag, startPoint x: 201, startPoint y: 181, endPoint x: 185, endPoint y: 182, distance: 16.6
click at [185, 182] on input "кос" at bounding box center [266, 182] width 168 height 12
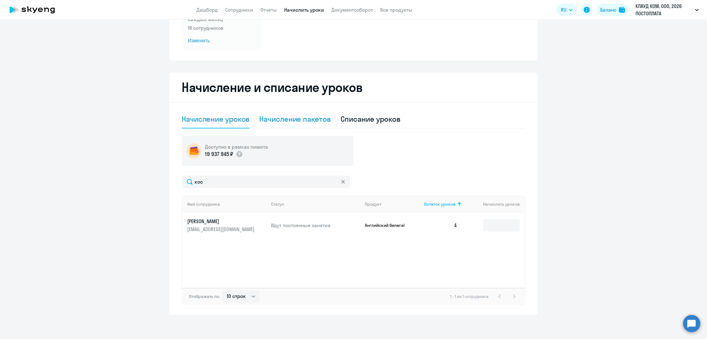
click at [286, 118] on div "Начисление пакетов" at bounding box center [294, 119] width 71 height 10
select select "10"
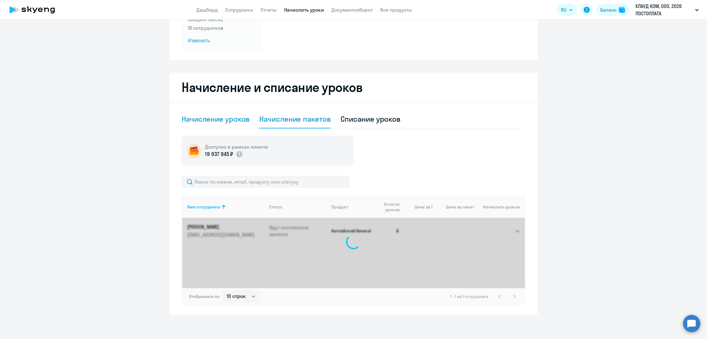
click at [229, 120] on div "Начисление уроков" at bounding box center [216, 119] width 68 height 10
select select "10"
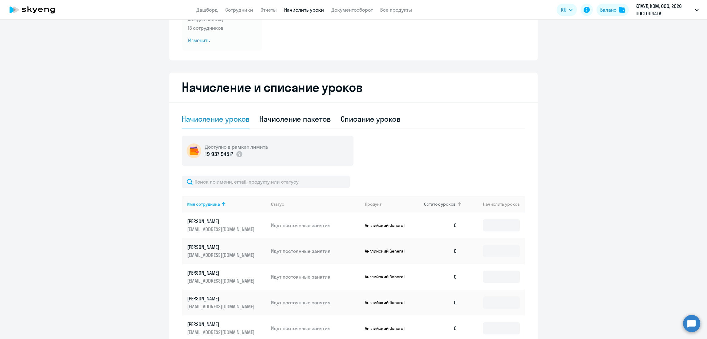
click at [441, 203] on span "Остаток уроков" at bounding box center [440, 205] width 32 height 6
click at [488, 275] on input at bounding box center [501, 277] width 37 height 12
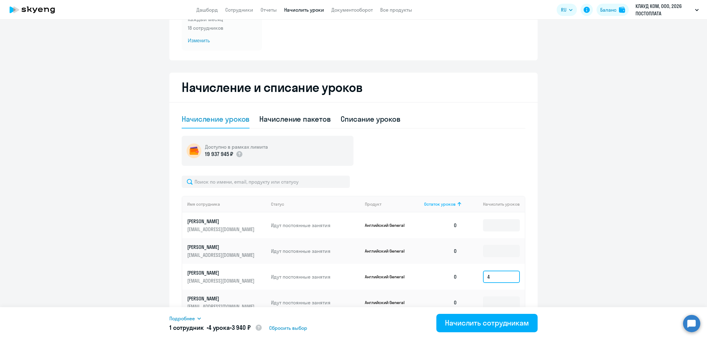
scroll to position [159, 0]
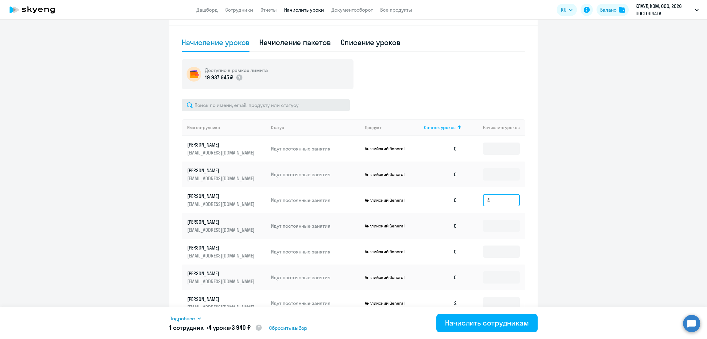
type input "4"
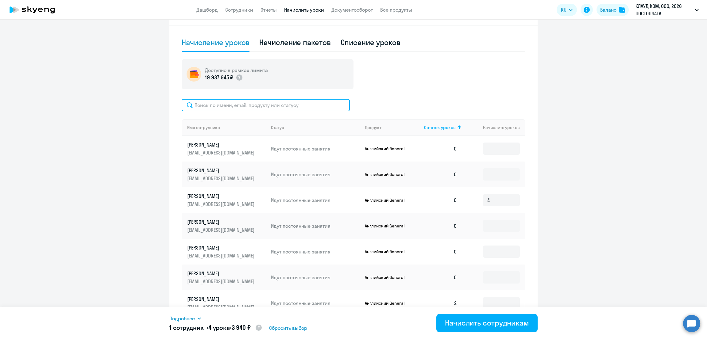
click at [212, 106] on input "text" at bounding box center [266, 105] width 168 height 12
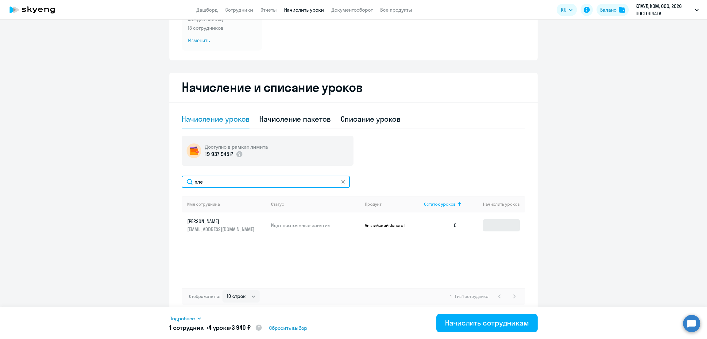
type input "пле"
click at [490, 225] on input at bounding box center [501, 225] width 37 height 12
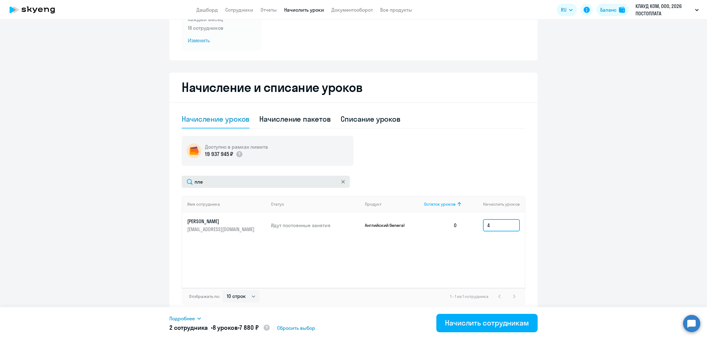
type input "4"
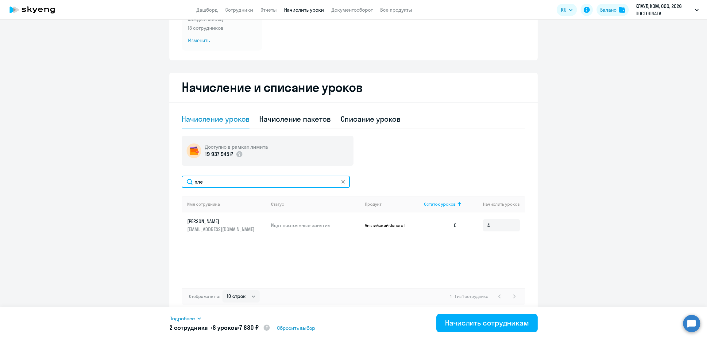
drag, startPoint x: 197, startPoint y: 182, endPoint x: 172, endPoint y: 180, distance: 25.3
click at [174, 182] on div "Начисление и списание уроков Начисление уроков Начисление пакетов Списание урок…" at bounding box center [353, 194] width 368 height 242
type input "нови"
click at [490, 224] on input at bounding box center [501, 225] width 37 height 12
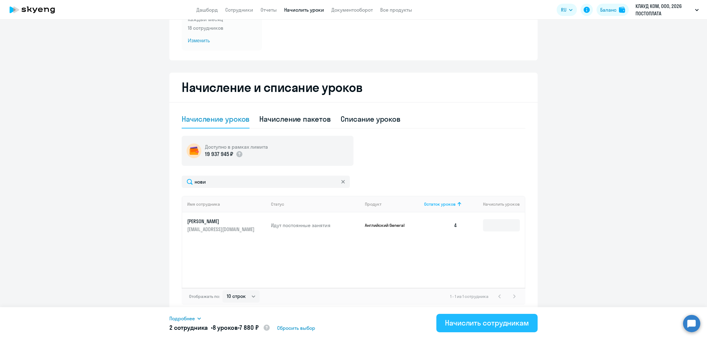
click at [493, 324] on div "Начислить сотрудникам" at bounding box center [487, 323] width 84 height 10
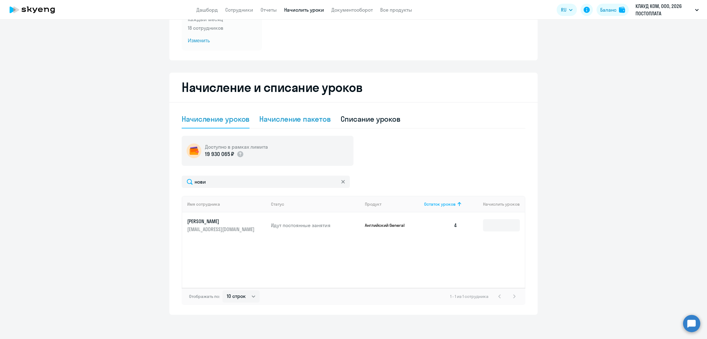
click at [300, 116] on div "Начисление пакетов" at bounding box center [294, 119] width 71 height 10
select select "10"
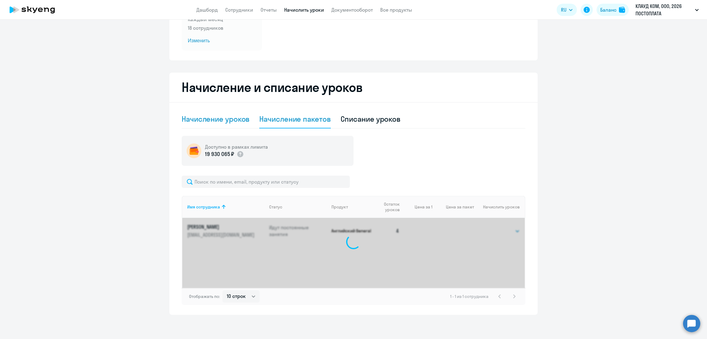
click at [208, 118] on div "Начисление уроков" at bounding box center [216, 119] width 68 height 10
select select "10"
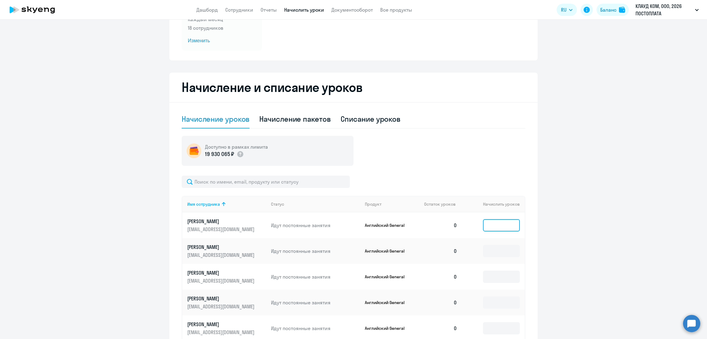
click at [497, 224] on input at bounding box center [501, 225] width 37 height 12
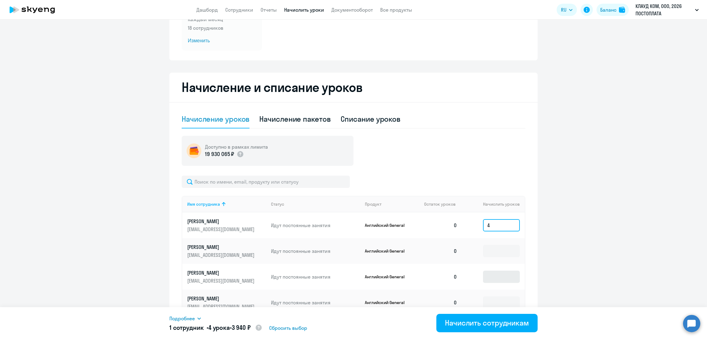
type input "4"
click at [490, 276] on input at bounding box center [501, 277] width 37 height 12
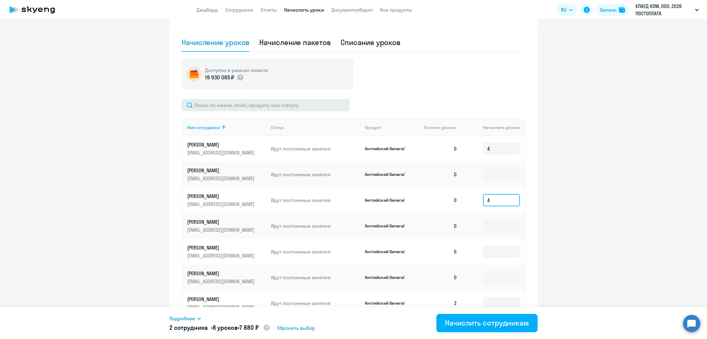
type input "4"
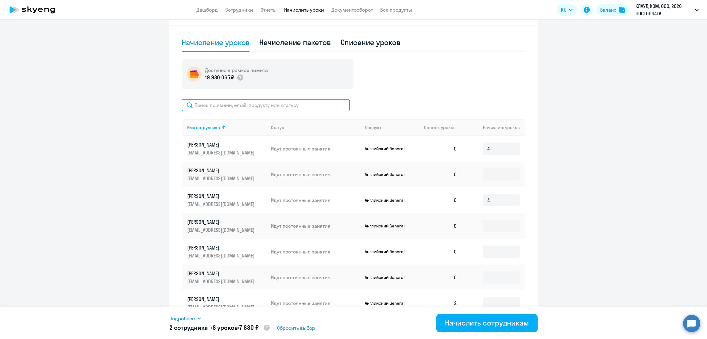
click at [221, 107] on input "text" at bounding box center [266, 105] width 168 height 12
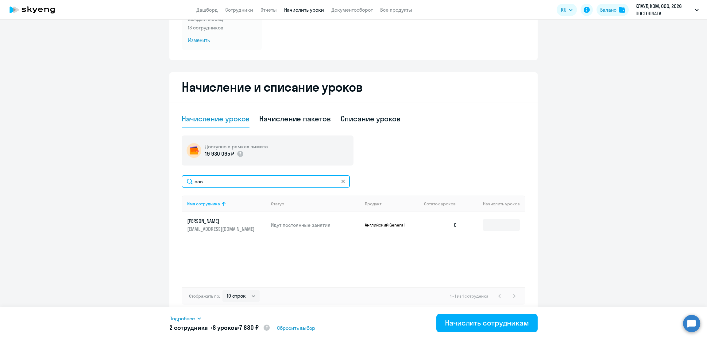
scroll to position [82, 0]
type input "сав"
click at [498, 223] on input at bounding box center [501, 225] width 37 height 12
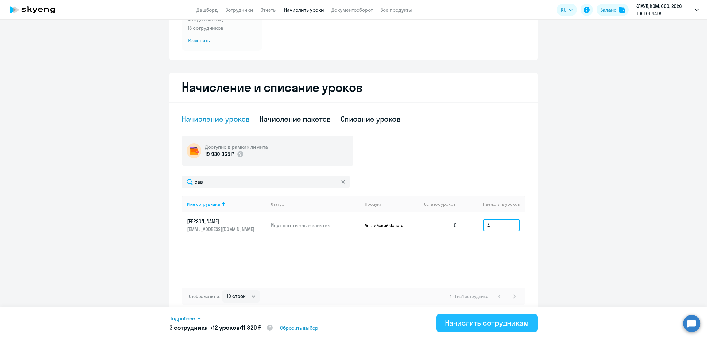
type input "4"
click at [498, 322] on div "Начислить сотрудникам" at bounding box center [487, 323] width 84 height 10
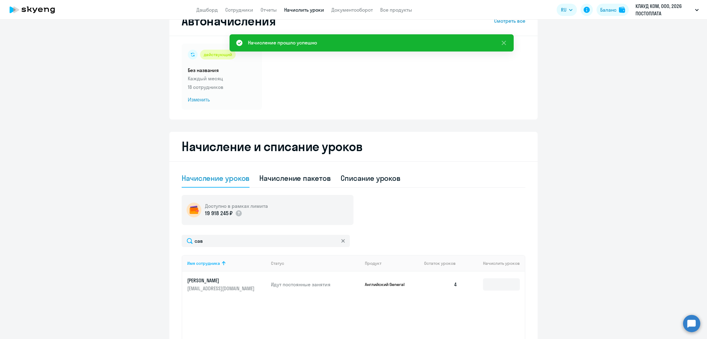
scroll to position [0, 0]
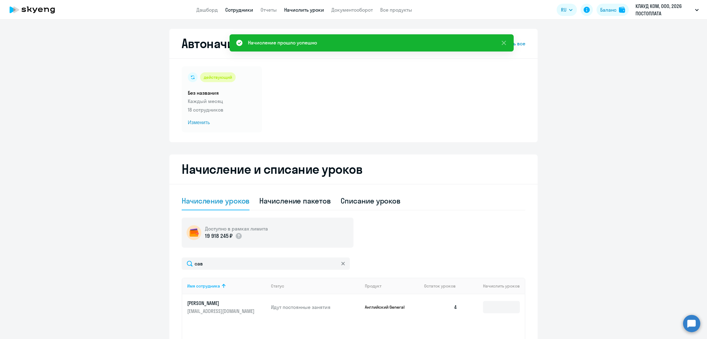
click at [244, 8] on link "Сотрудники" at bounding box center [239, 10] width 28 height 6
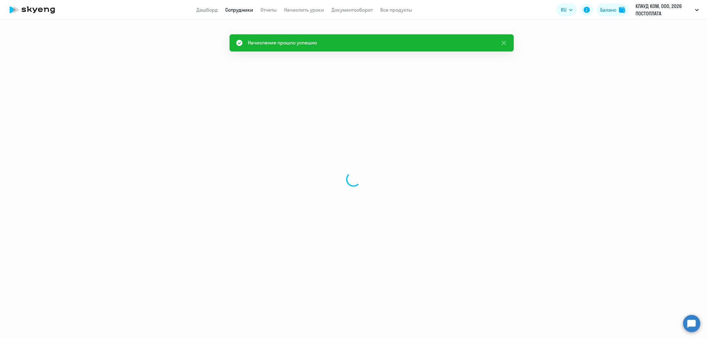
select select "30"
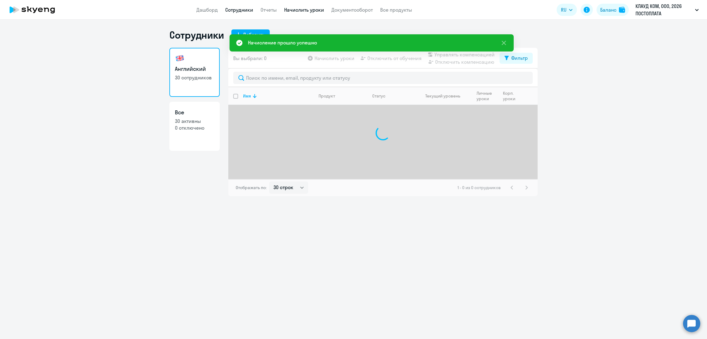
click at [303, 10] on link "Начислить уроки" at bounding box center [304, 10] width 40 height 6
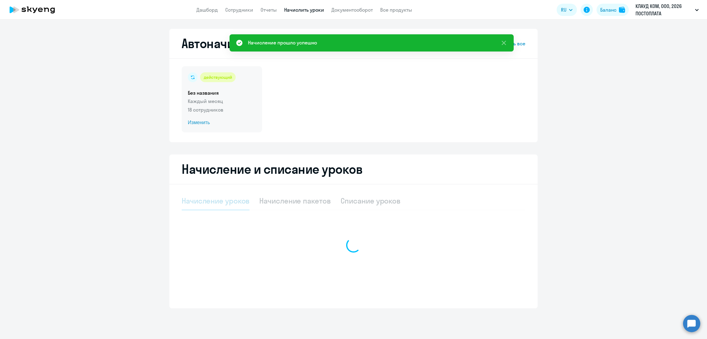
select select "10"
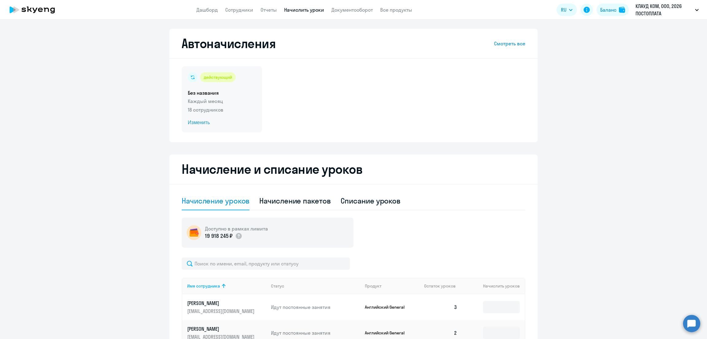
click at [191, 122] on span "Изменить" at bounding box center [222, 122] width 68 height 7
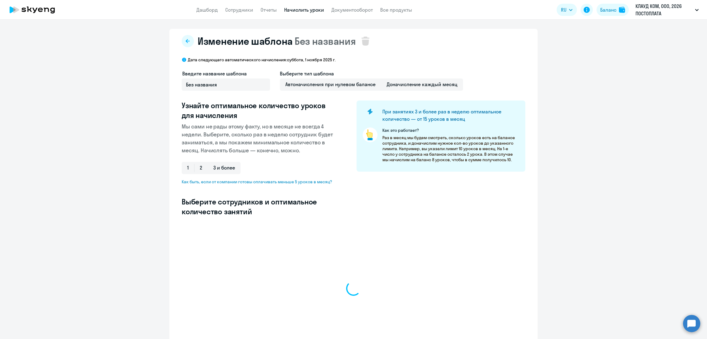
select select "10"
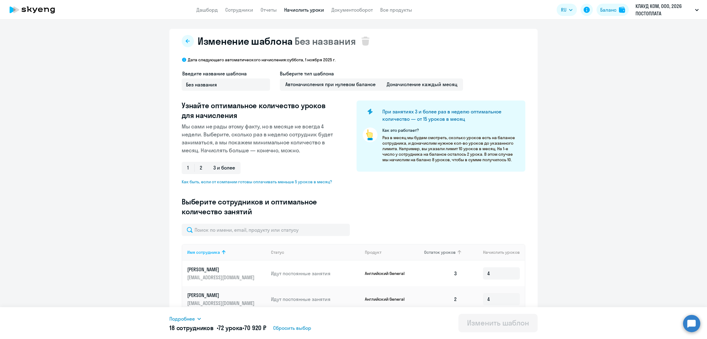
click at [432, 253] on span "Остаток уроков" at bounding box center [440, 253] width 32 height 6
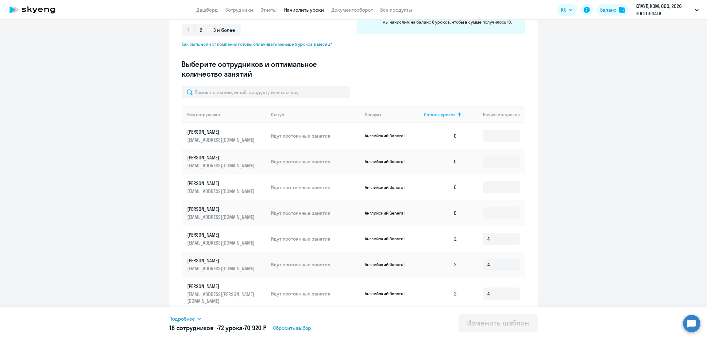
scroll to position [153, 0]
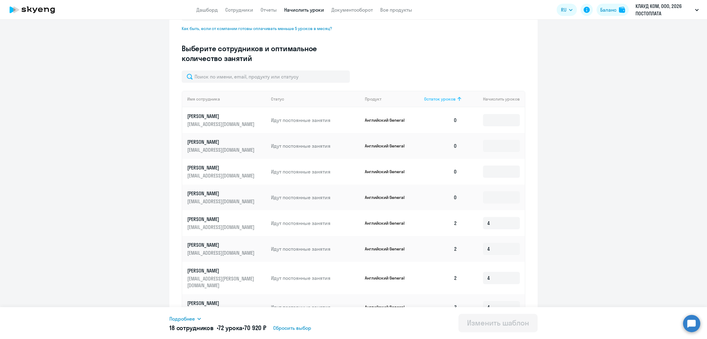
click at [432, 94] on th "Остаток уроков" at bounding box center [440, 99] width 43 height 17
click at [495, 120] on input at bounding box center [501, 120] width 37 height 12
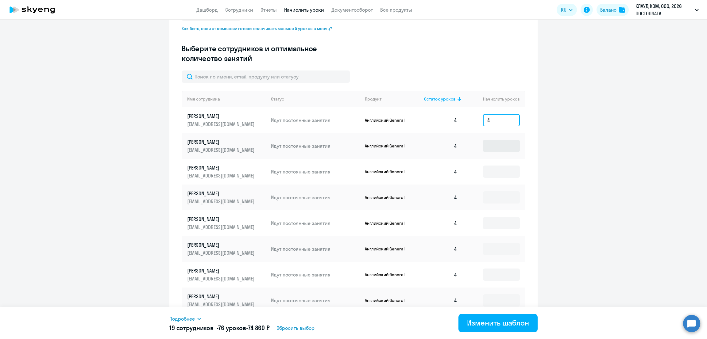
type input "4"
click at [496, 146] on input at bounding box center [501, 146] width 37 height 12
type input "4"
click at [495, 175] on input at bounding box center [501, 172] width 37 height 12
type input "4"
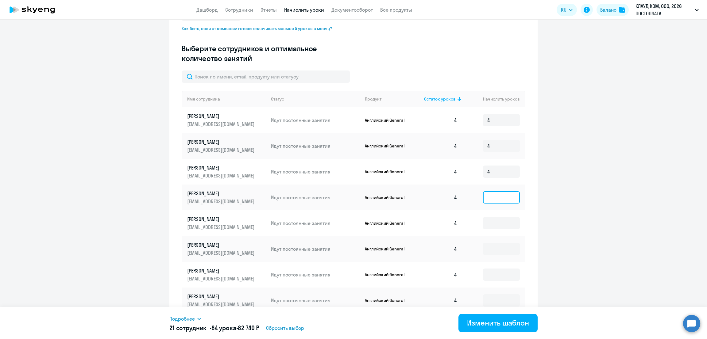
click at [498, 194] on input at bounding box center [501, 197] width 37 height 12
type input "4"
click at [493, 222] on input at bounding box center [501, 223] width 37 height 12
type input "4"
click at [493, 246] on input at bounding box center [501, 249] width 37 height 12
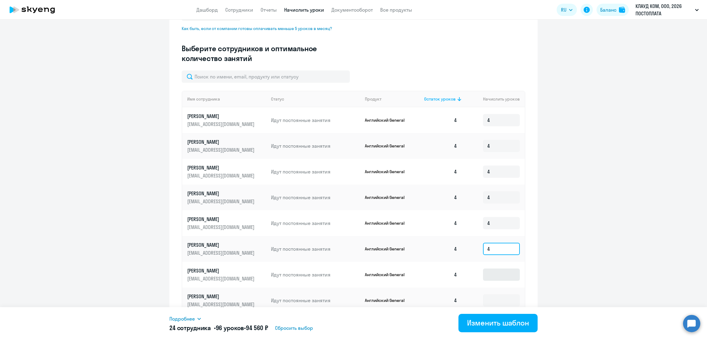
type input "4"
click at [498, 272] on input at bounding box center [501, 275] width 37 height 12
type input "4"
click at [500, 301] on input at bounding box center [501, 301] width 37 height 12
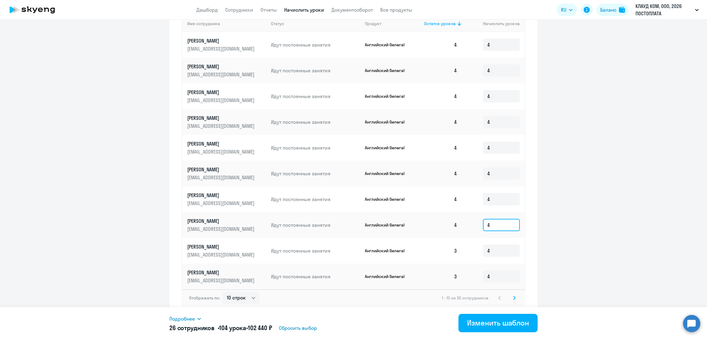
scroll to position [230, 0]
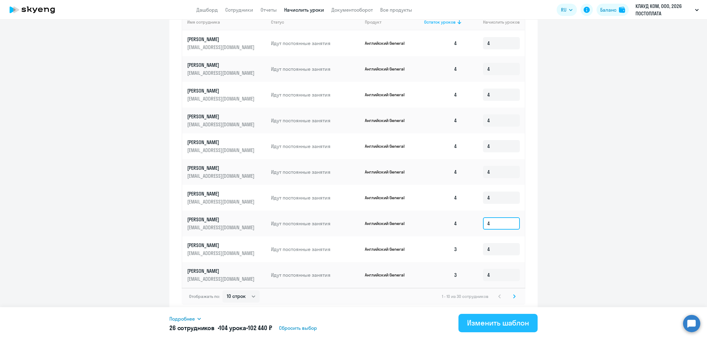
type input "4"
click at [486, 332] on button "Изменить шаблон" at bounding box center [497, 323] width 79 height 18
